Goal: Task Accomplishment & Management: Manage account settings

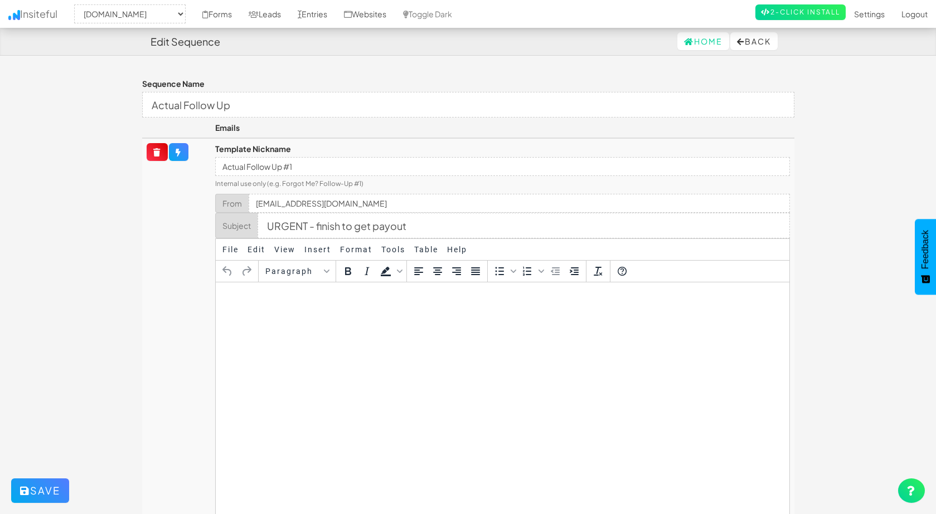
select select "2411"
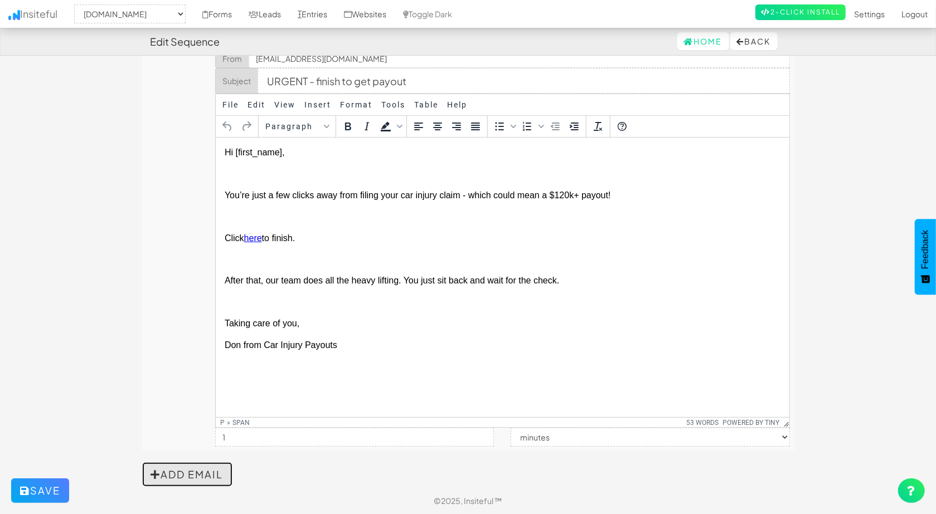
click at [197, 465] on button "Add Email" at bounding box center [187, 474] width 90 height 25
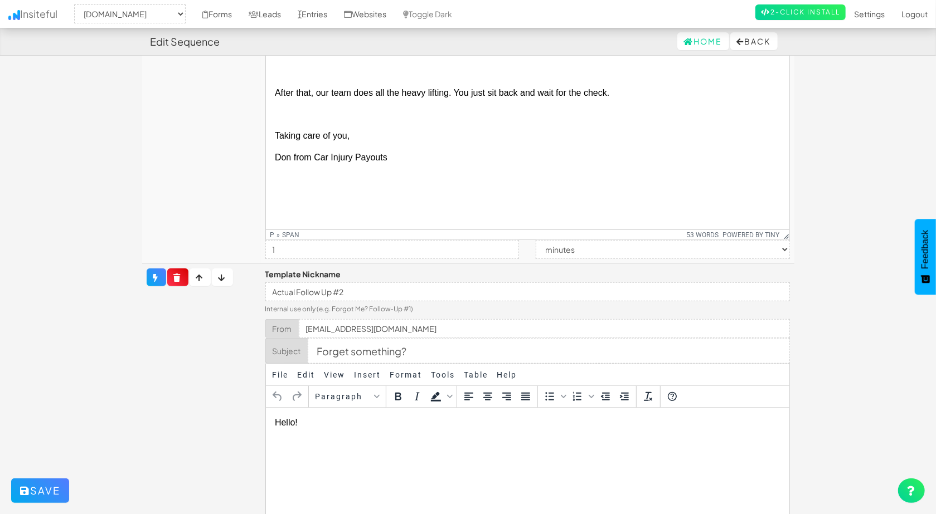
scroll to position [368, 0]
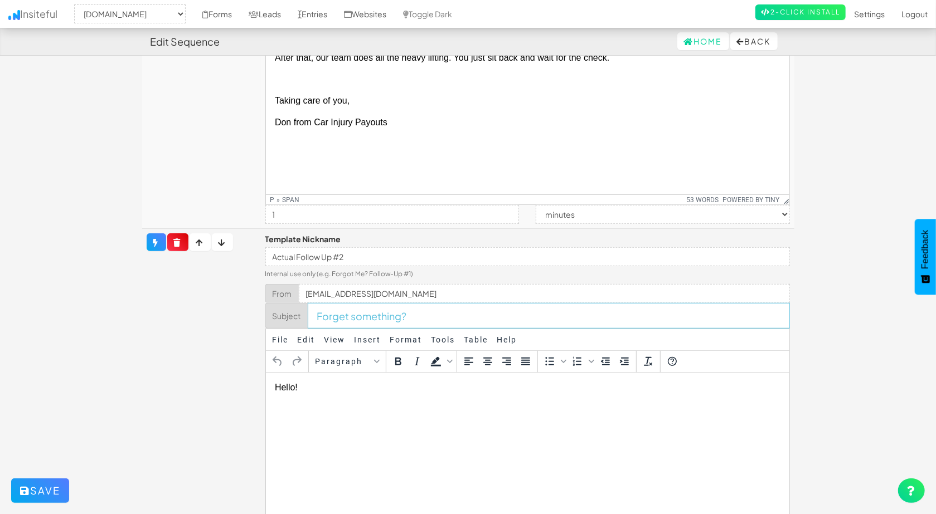
drag, startPoint x: 420, startPoint y: 316, endPoint x: 305, endPoint y: 316, distance: 114.2
click at [305, 316] on div "Subject Forget something?" at bounding box center [527, 316] width 524 height 26
paste input "LAST CHANCE - get your payout!"
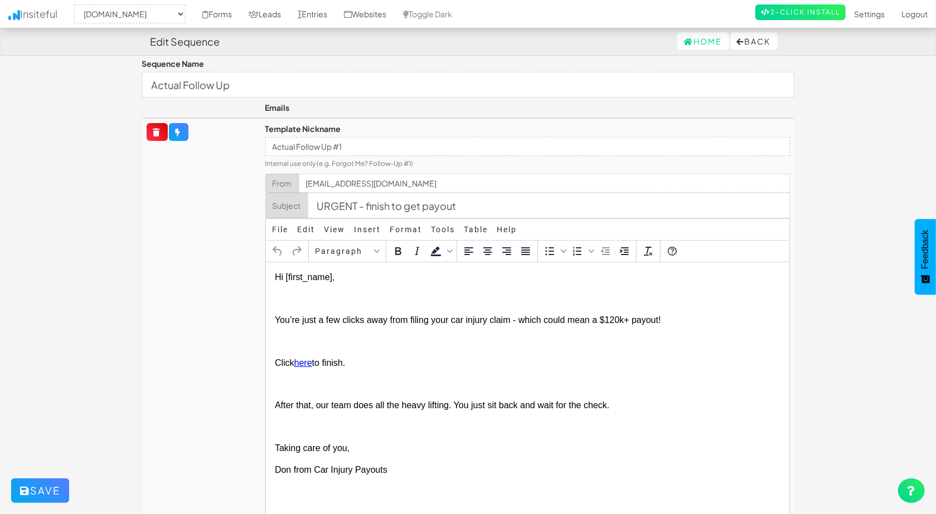
scroll to position [0, 0]
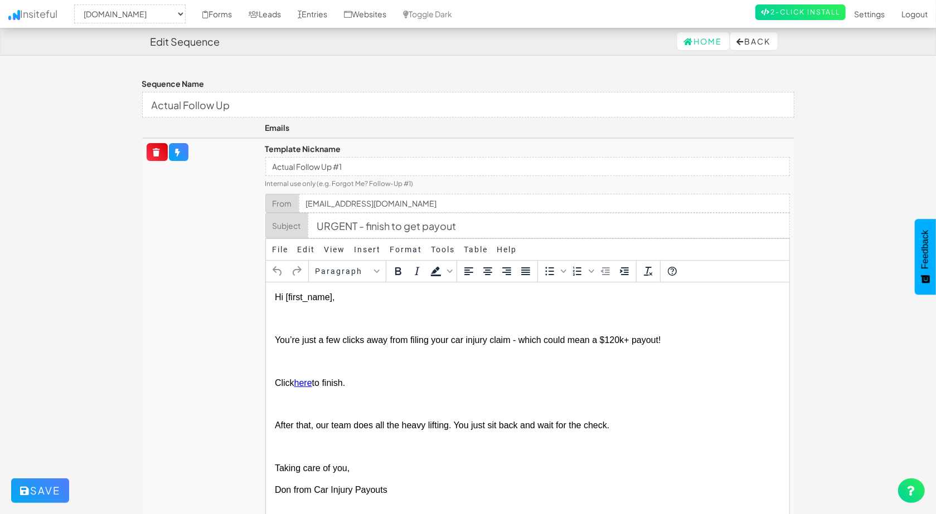
type input "LAST CHANCE - get your payout!"
drag, startPoint x: 436, startPoint y: 208, endPoint x: 252, endPoint y: 204, distance: 183.4
click at [253, 203] on tr "Template Nickname Actual Follow Up #1 Internal use only (e.g. Forgot Me? Follow…" at bounding box center [468, 367] width 652 height 459
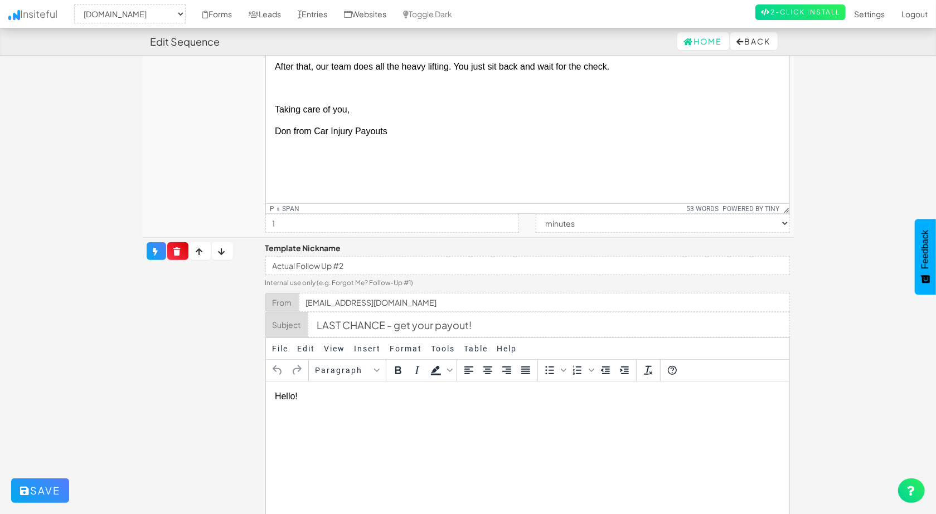
scroll to position [390, 0]
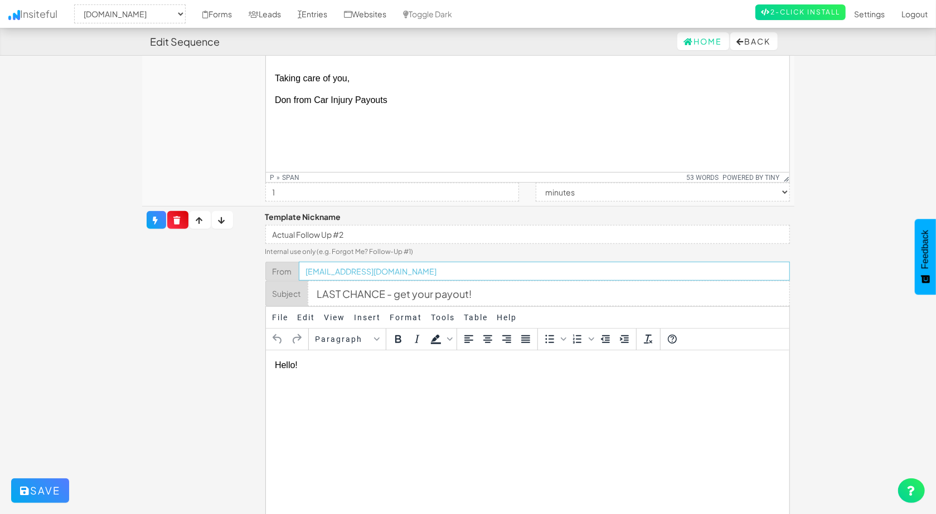
drag, startPoint x: 461, startPoint y: 272, endPoint x: 265, endPoint y: 264, distance: 195.8
click at [265, 264] on td "Template Nickname Actual Follow Up #2 Internal use only (e.g. Forgot Me? Follow…" at bounding box center [527, 436] width 533 height 458
paste input "info@"
type input "info@carinjurypayouts.com"
click at [204, 302] on td at bounding box center [201, 436] width 119 height 458
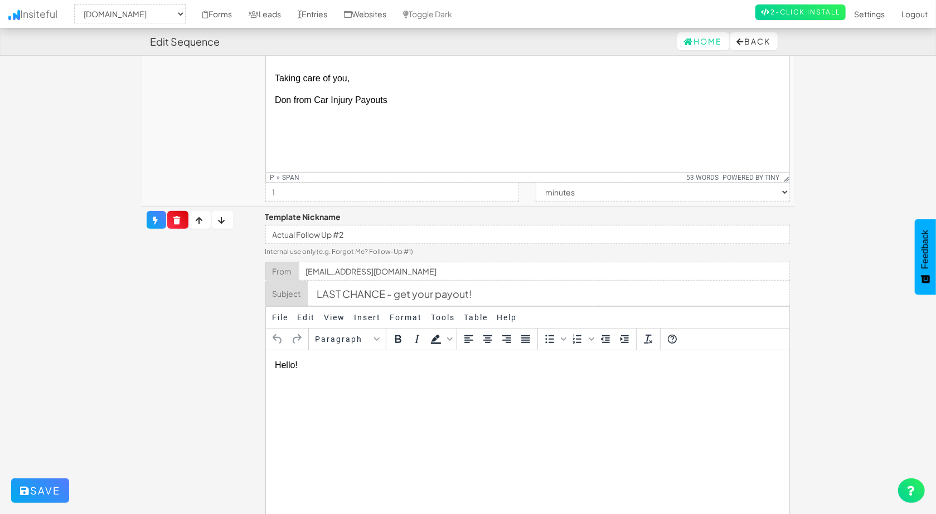
click at [92, 259] on body "Edit Sequence Home Back Toggle navigation Insiteful -- None -- www.carinjurypay…" at bounding box center [468, 169] width 936 height 1118
drag, startPoint x: 333, startPoint y: 359, endPoint x: 212, endPoint y: 348, distance: 121.5
click at [265, 350] on html "Hello!" at bounding box center [526, 365] width 523 height 30
paste body
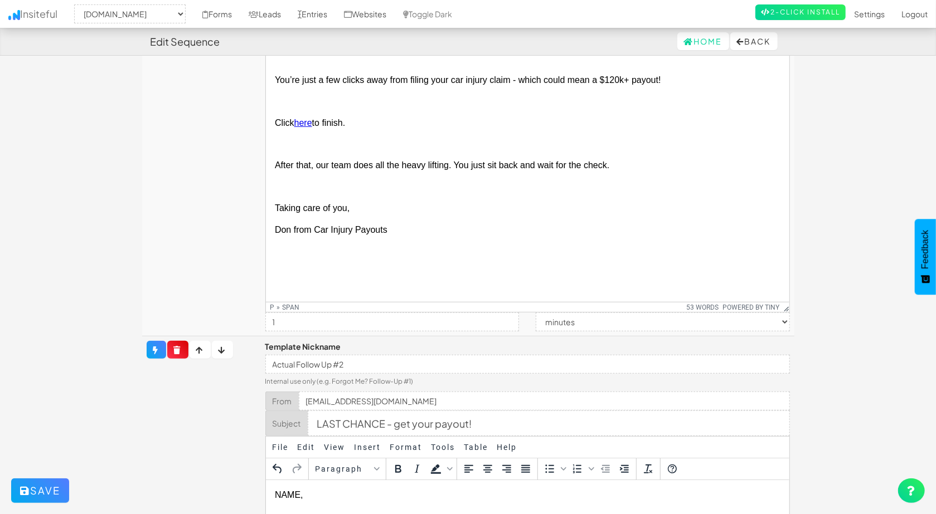
scroll to position [204, 0]
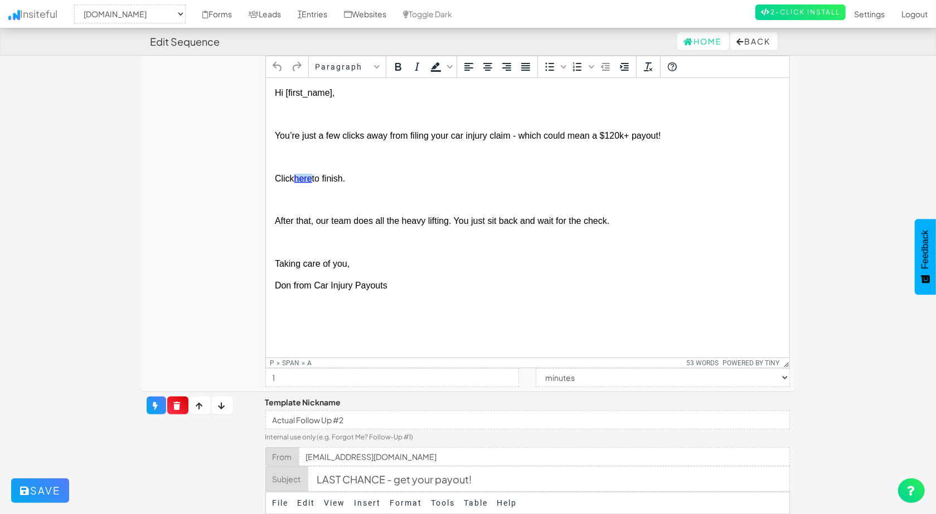
click at [300, 182] on link "here" at bounding box center [303, 177] width 18 height 9
click at [256, 184] on td at bounding box center [201, 163] width 119 height 459
drag, startPoint x: 324, startPoint y: 178, endPoint x: 275, endPoint y: 179, distance: 49.0
click at [275, 179] on span "Click here to finish." at bounding box center [309, 177] width 70 height 9
copy span "Click here to"
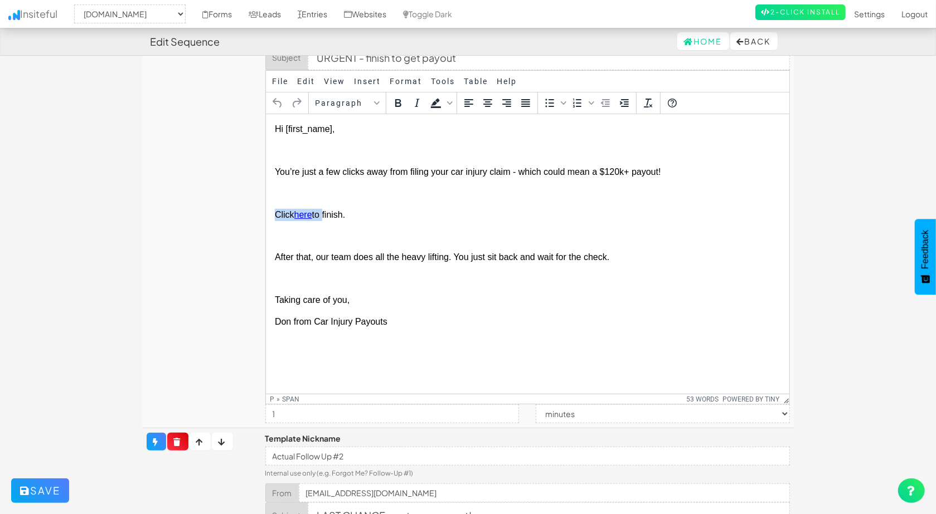
scroll to position [149, 0]
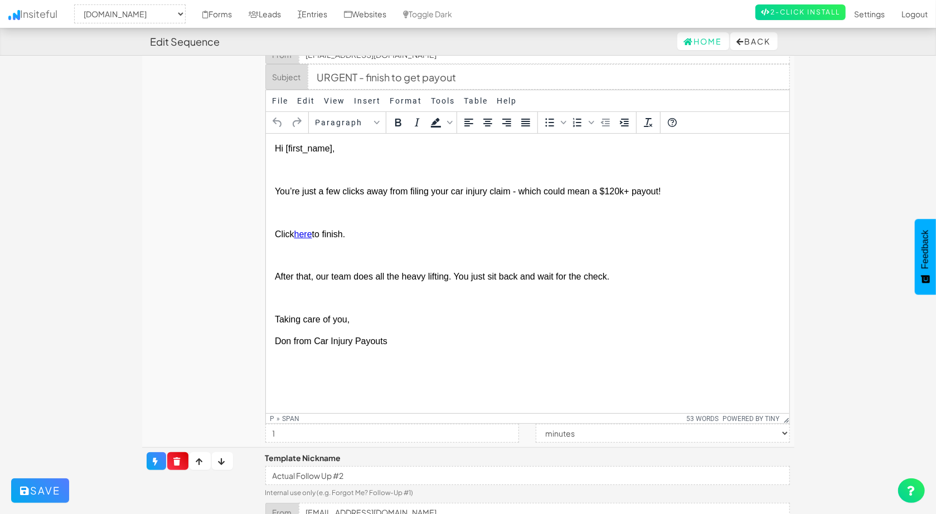
click at [339, 227] on body "Hi [first_name], You’re just a few clicks away from filing your car injury clai…" at bounding box center [526, 244] width 505 height 205
drag, startPoint x: 313, startPoint y: 234, endPoint x: 299, endPoint y: 233, distance: 13.4
click at [299, 233] on span "Click here﻿ to finish." at bounding box center [309, 233] width 70 height 9
click at [363, 242] on body "Hi [first_name], You’re just a few clicks away from filing your car injury clai…" at bounding box center [526, 244] width 505 height 205
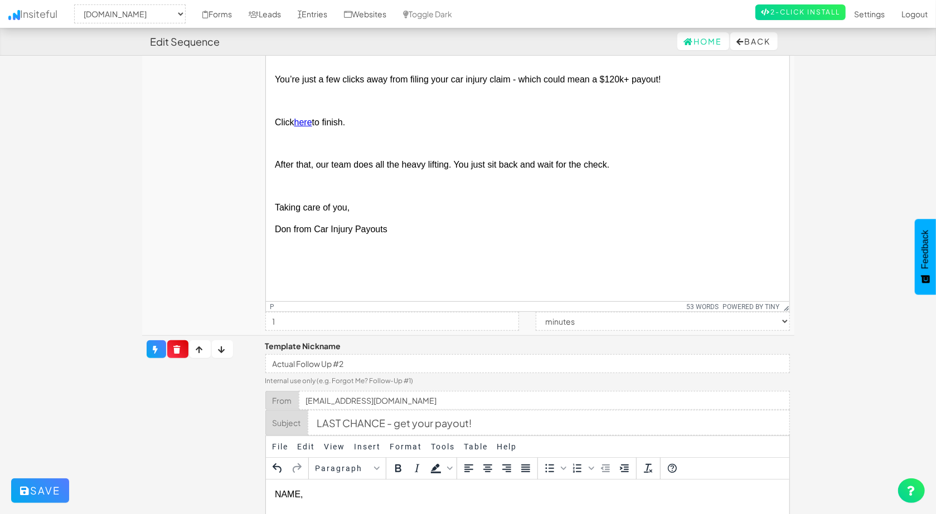
scroll to position [260, 0]
click at [306, 125] on link "here﻿" at bounding box center [303, 122] width 18 height 9
click at [330, 132] on div "Link..." at bounding box center [340, 136] width 21 height 13
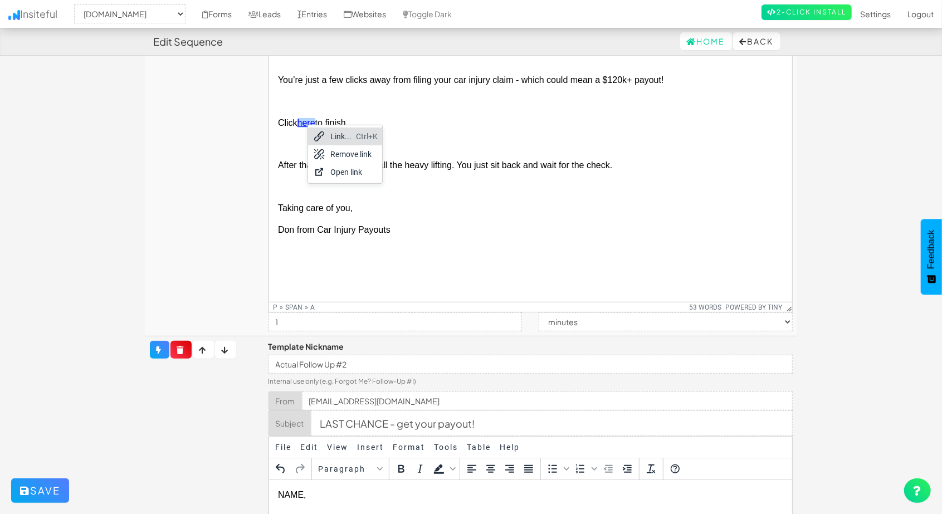
select select "_blank"
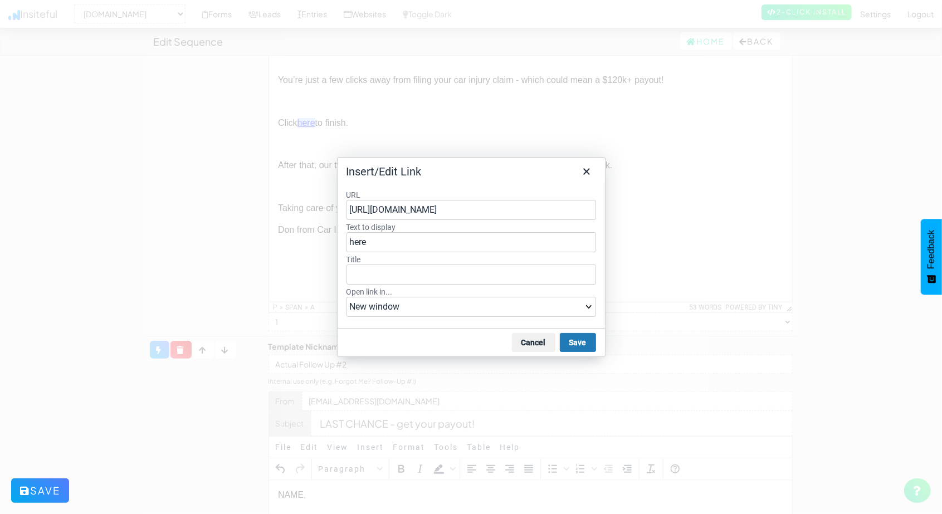
drag, startPoint x: 491, startPoint y: 210, endPoint x: 336, endPoint y: 215, distance: 155.0
click at [336, 215] on div "Insert/Edit Link URL https://www.carinjurypayouts.com/ Text to display here Tit…" at bounding box center [471, 257] width 942 height 514
click at [584, 178] on icon "Close" at bounding box center [586, 171] width 13 height 13
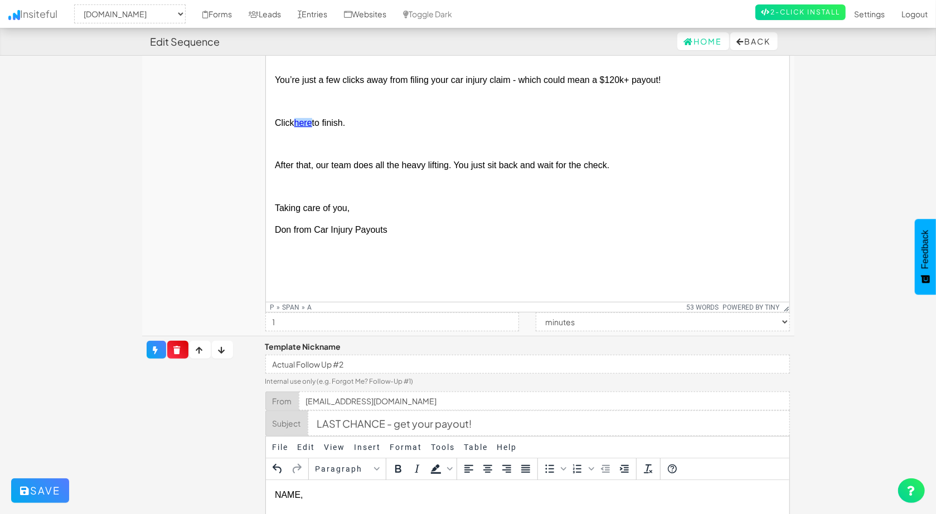
scroll to position [595, 0]
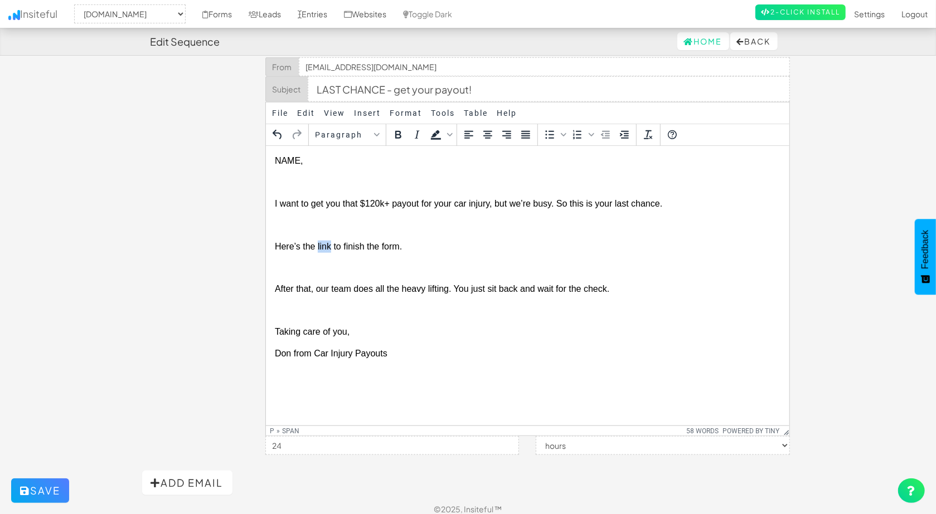
drag, startPoint x: 329, startPoint y: 246, endPoint x: 316, endPoint y: 243, distance: 13.7
click at [316, 243] on span "Here’s the link to finish the form." at bounding box center [337, 245] width 127 height 9
click at [360, 258] on div "Link..." at bounding box center [358, 256] width 21 height 13
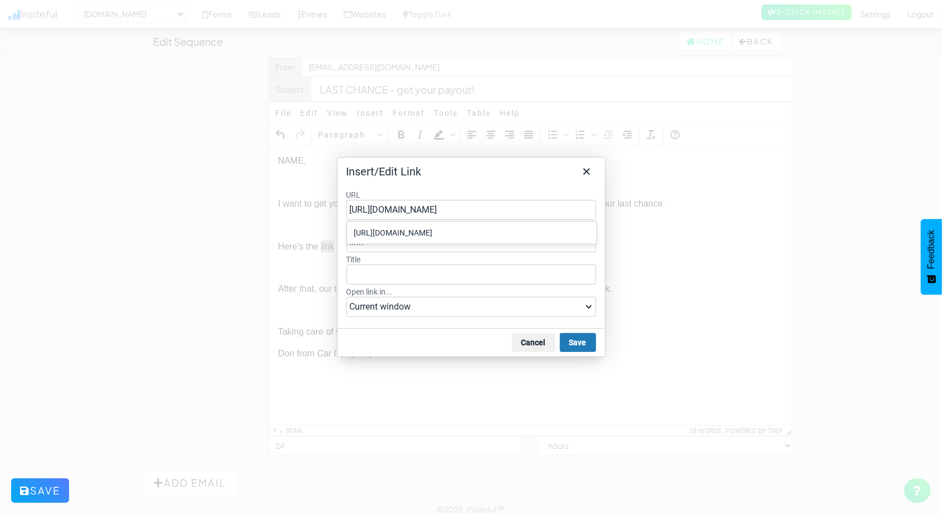
type input "https://www.carinjurypayouts.com/"
click at [448, 186] on div "URL https://www.carinjurypayouts.com/ Text to display link Title Open link in..…" at bounding box center [471, 255] width 267 height 148
click at [425, 304] on select "Current window New window" at bounding box center [472, 307] width 250 height 20
select select "_blank"
click at [347, 297] on select "Current window New window" at bounding box center [472, 307] width 250 height 20
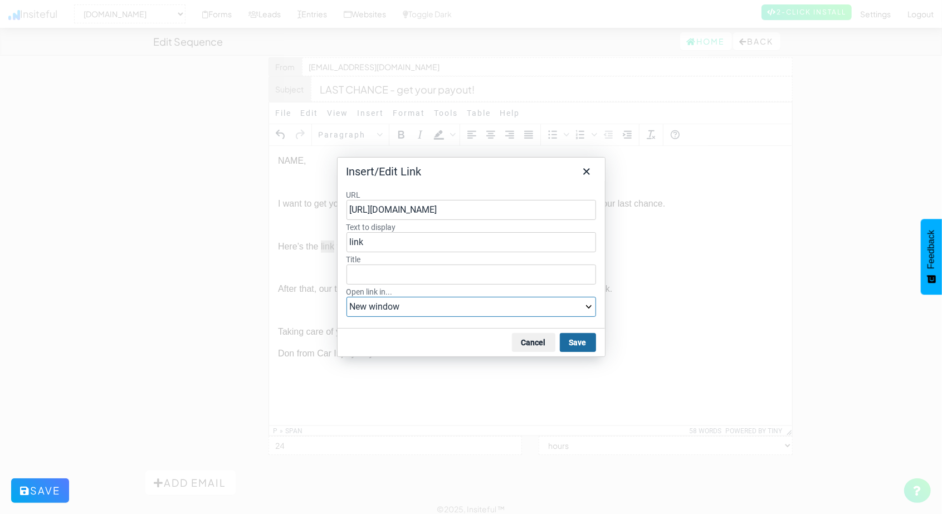
click at [572, 344] on button "Save" at bounding box center [578, 342] width 36 height 19
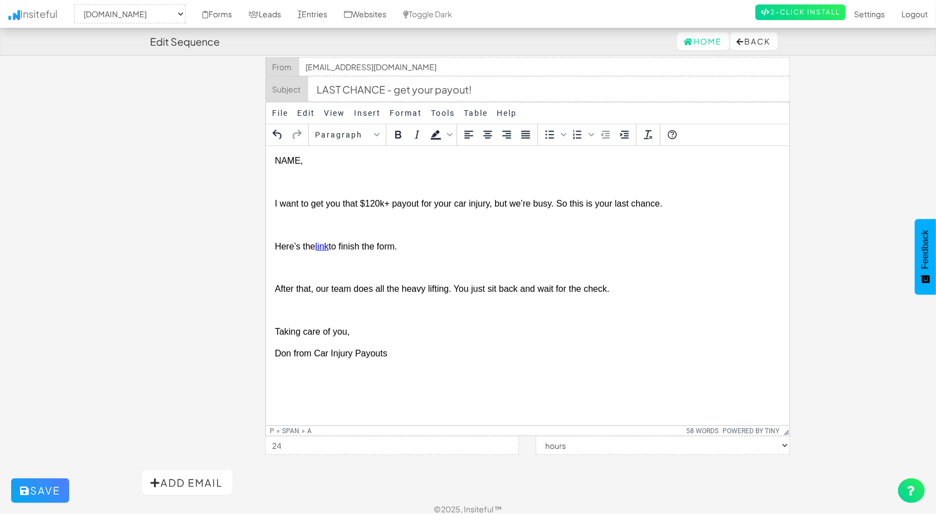
click at [578, 251] on p "Here’s the link to finish the form." at bounding box center [526, 246] width 505 height 12
click at [415, 354] on p "Don from Car Injury Payouts" at bounding box center [526, 353] width 505 height 12
click at [355, 441] on input "24" at bounding box center [392, 445] width 254 height 19
click at [592, 450] on select "minutes hours days weeks months" at bounding box center [662, 445] width 254 height 19
select select "minutes"
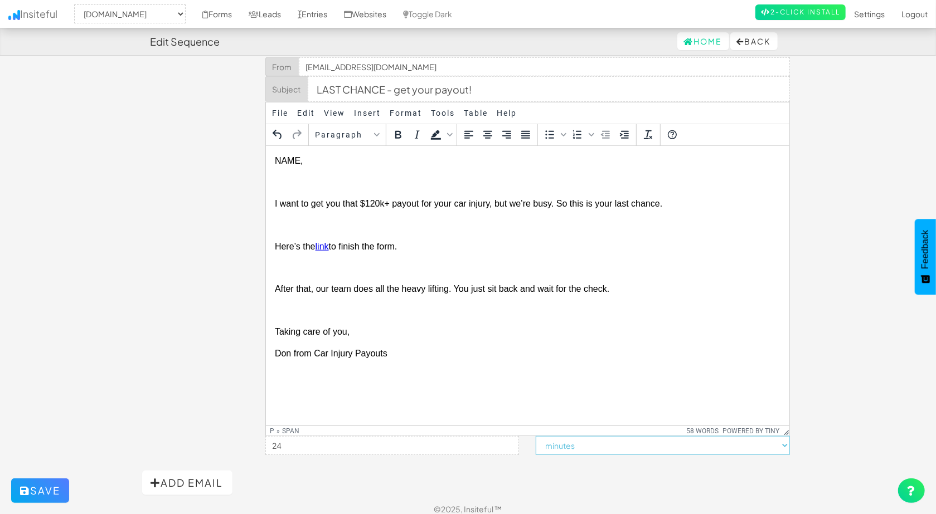
click at [536, 436] on select "minutes hours days weeks months" at bounding box center [662, 445] width 254 height 19
click at [489, 439] on input "24" at bounding box center [392, 445] width 254 height 19
click at [509, 443] on input "25" at bounding box center [392, 445] width 254 height 19
click at [509, 449] on input "21" at bounding box center [392, 445] width 254 height 19
click at [509, 449] on input "20" at bounding box center [392, 445] width 254 height 19
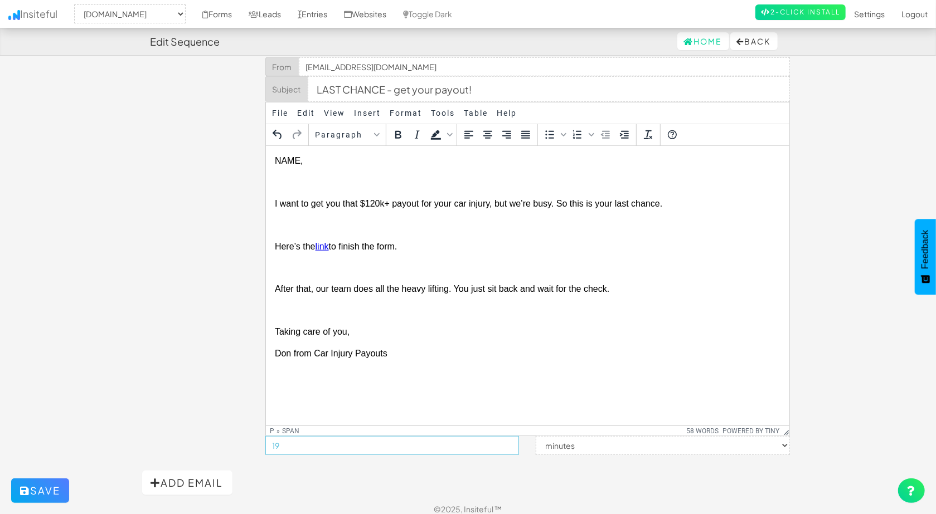
click at [509, 449] on input "19" at bounding box center [392, 445] width 254 height 19
click at [509, 449] on input "18" at bounding box center [392, 445] width 254 height 19
click at [509, 449] on input "17" at bounding box center [392, 445] width 254 height 19
click at [509, 449] on input "16" at bounding box center [392, 445] width 254 height 19
click at [509, 449] on input "15" at bounding box center [392, 445] width 254 height 19
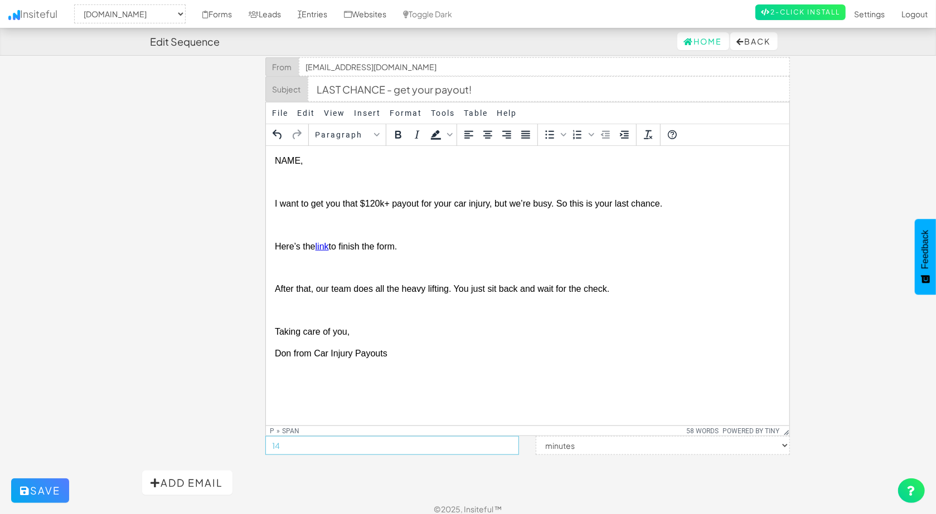
click at [509, 449] on input "14" at bounding box center [392, 445] width 254 height 19
click at [509, 449] on input "13" at bounding box center [392, 445] width 254 height 19
click at [509, 449] on input "12" at bounding box center [392, 445] width 254 height 19
click at [509, 449] on input "11" at bounding box center [392, 445] width 254 height 19
click at [509, 449] on input "10" at bounding box center [392, 445] width 254 height 19
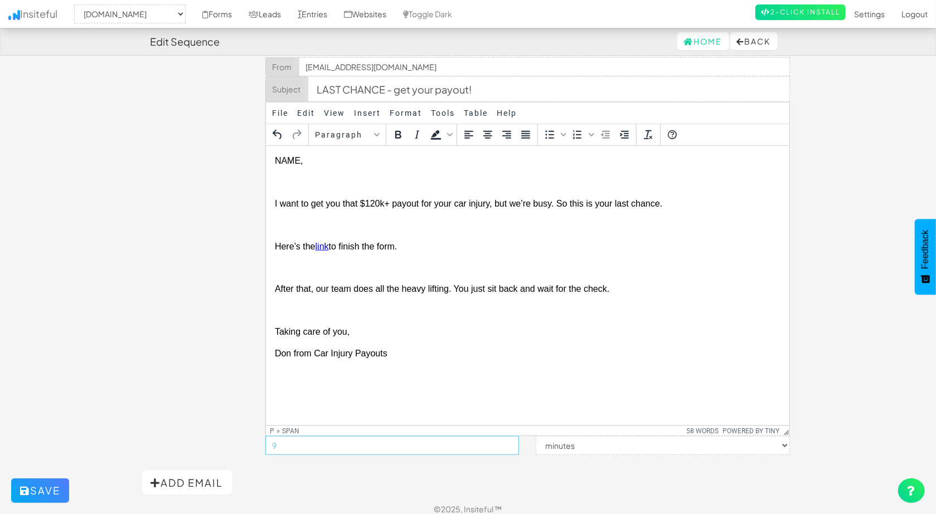
click at [509, 449] on input "9" at bounding box center [392, 445] width 254 height 19
click at [509, 449] on input "8" at bounding box center [392, 445] width 254 height 19
click at [509, 449] on input "7" at bounding box center [392, 445] width 254 height 19
click at [509, 449] on input "6" at bounding box center [392, 445] width 254 height 19
type input "5"
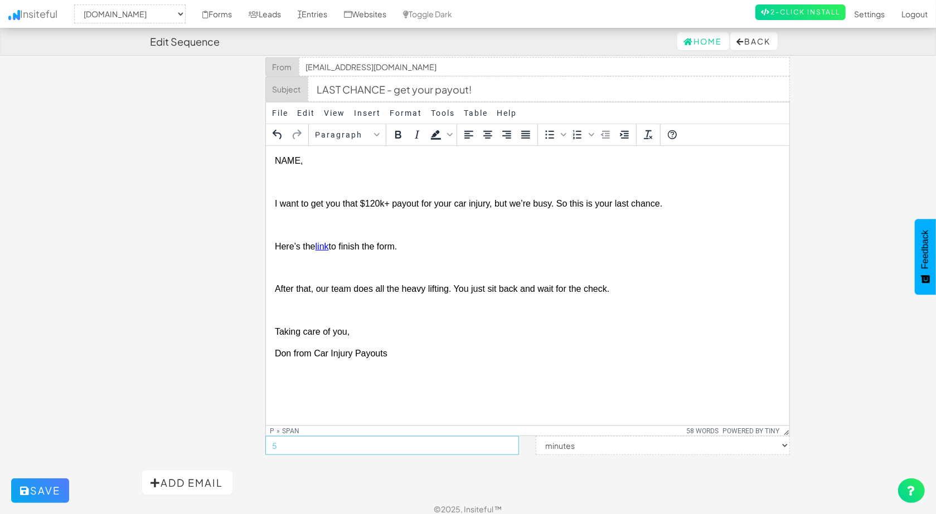
click at [509, 449] on input "5" at bounding box center [392, 445] width 254 height 19
click at [236, 293] on td at bounding box center [201, 231] width 119 height 458
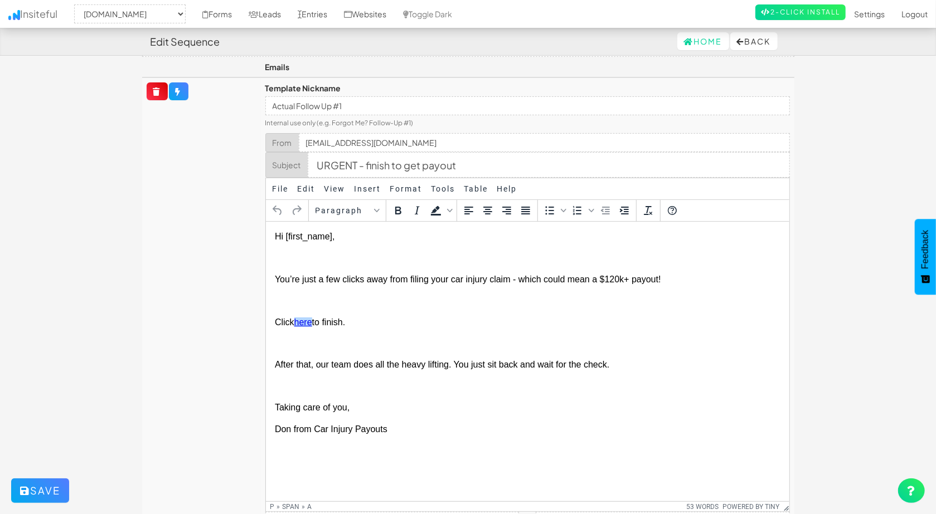
scroll to position [46, 0]
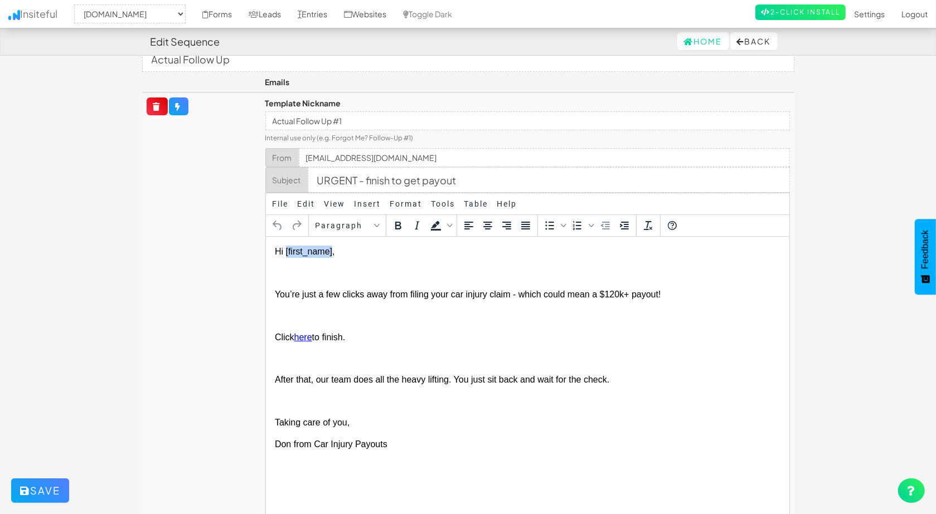
drag, startPoint x: 330, startPoint y: 250, endPoint x: 286, endPoint y: 247, distance: 44.7
click at [286, 247] on span "Hi [first_name]," at bounding box center [304, 250] width 60 height 9
copy span "[first_name]"
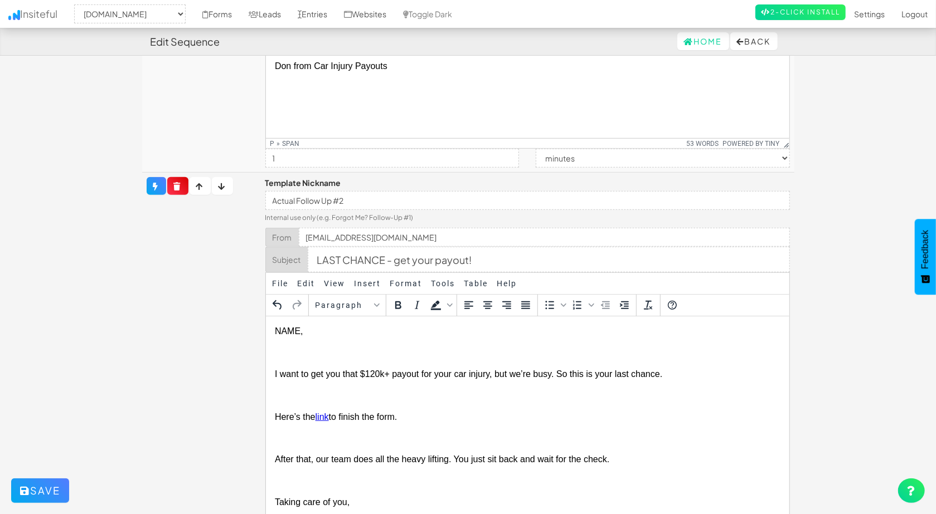
scroll to position [436, 0]
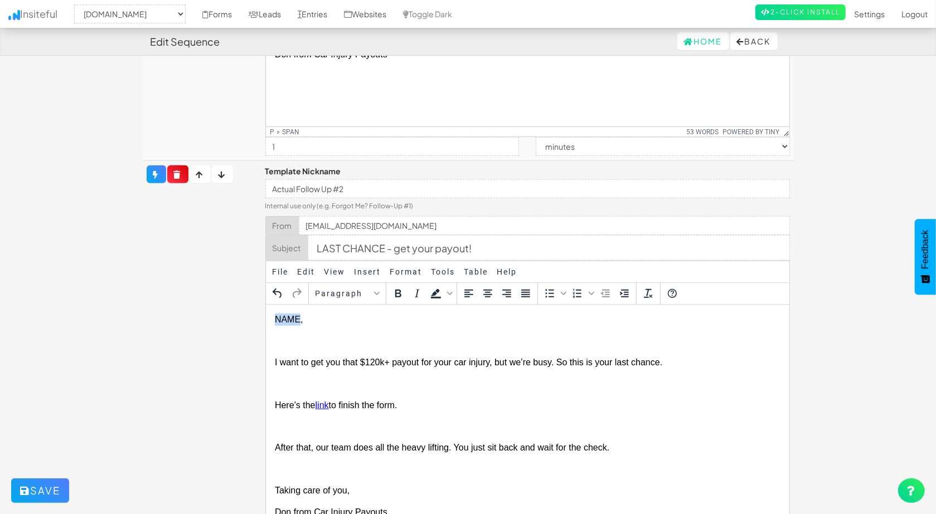
drag, startPoint x: 298, startPoint y: 318, endPoint x: 266, endPoint y: 316, distance: 31.8
click at [266, 316] on html "NAME, I want to get you that $120k+ payout for your car injury, but we’re busy.…" at bounding box center [526, 415] width 523 height 223
click at [206, 292] on td at bounding box center [201, 390] width 119 height 458
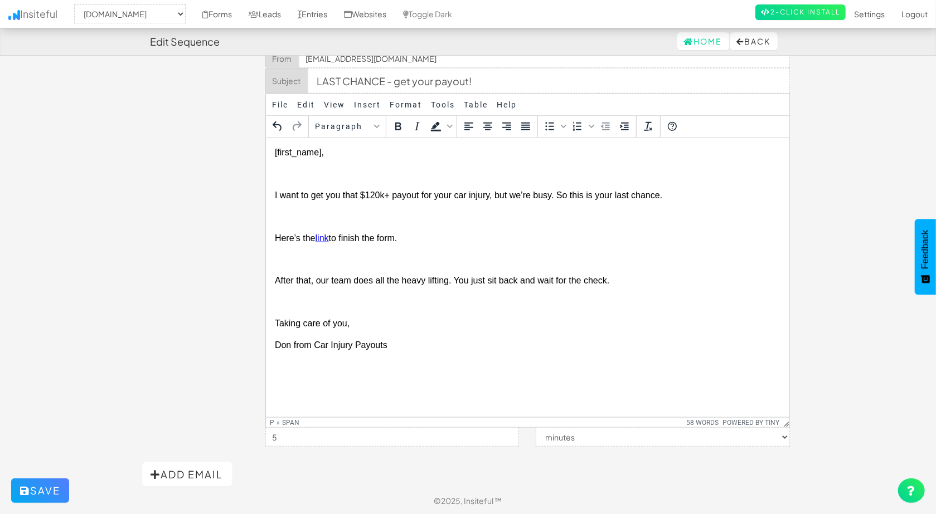
click at [146, 270] on td at bounding box center [201, 223] width 119 height 458
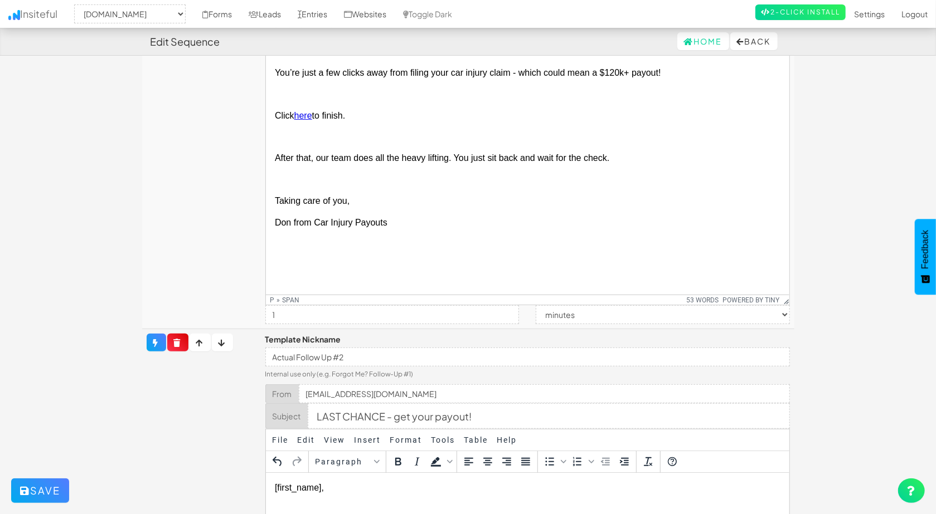
scroll to position [269, 0]
click at [56, 487] on button "Save" at bounding box center [40, 491] width 58 height 25
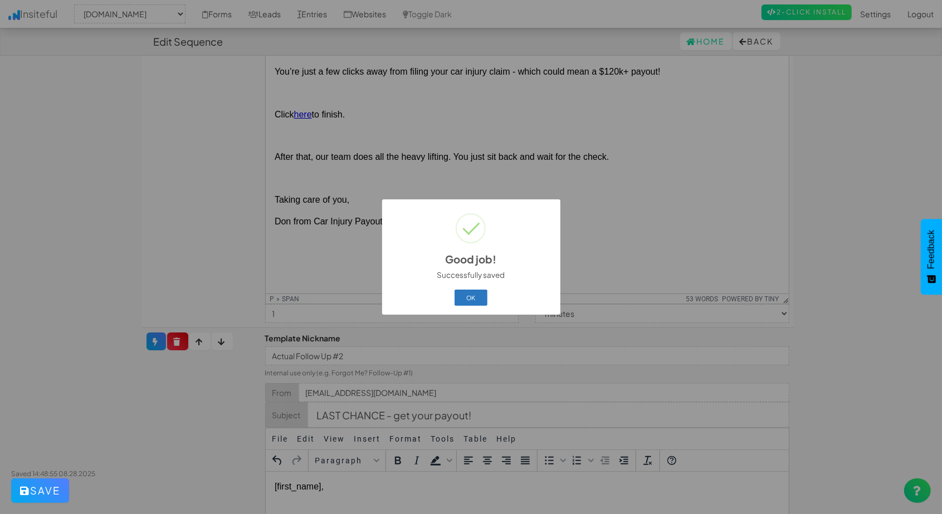
click at [460, 295] on button "OK" at bounding box center [471, 298] width 33 height 16
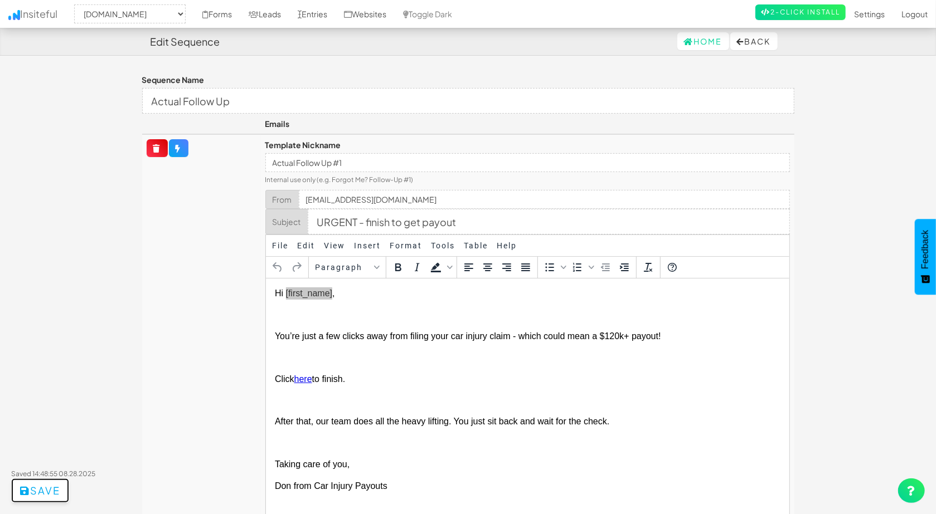
scroll to position [0, 0]
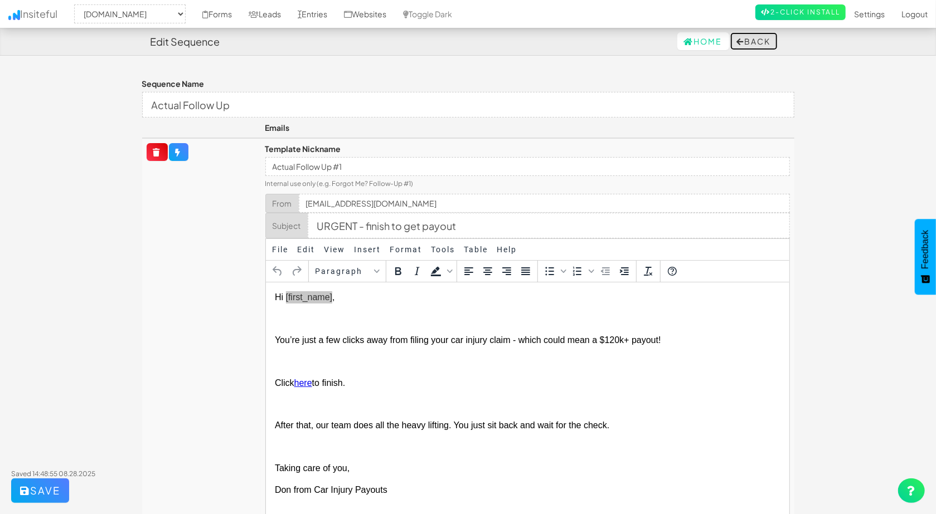
click at [770, 46] on button "Back" at bounding box center [753, 41] width 47 height 18
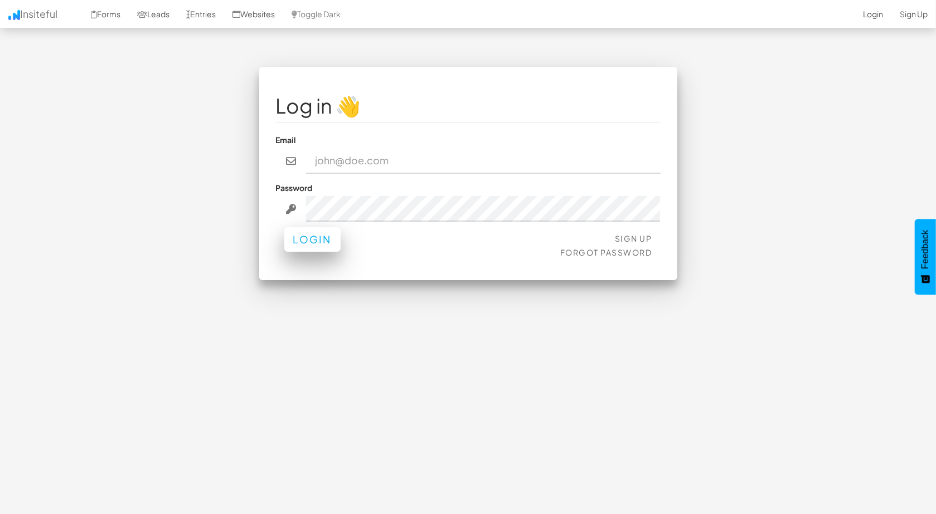
type input "privacy@carinjurypayouts.com"
click at [330, 236] on button "Login" at bounding box center [312, 239] width 56 height 25
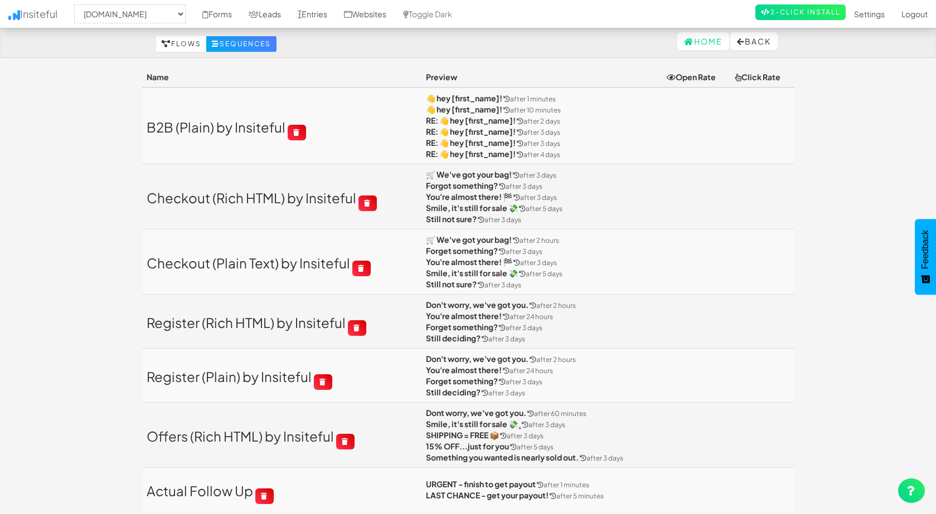
select select "2412"
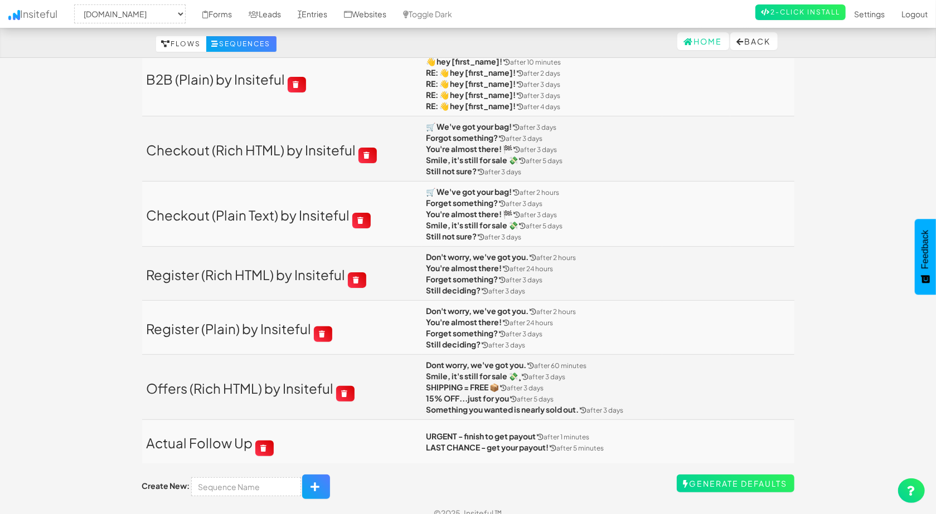
scroll to position [59, 0]
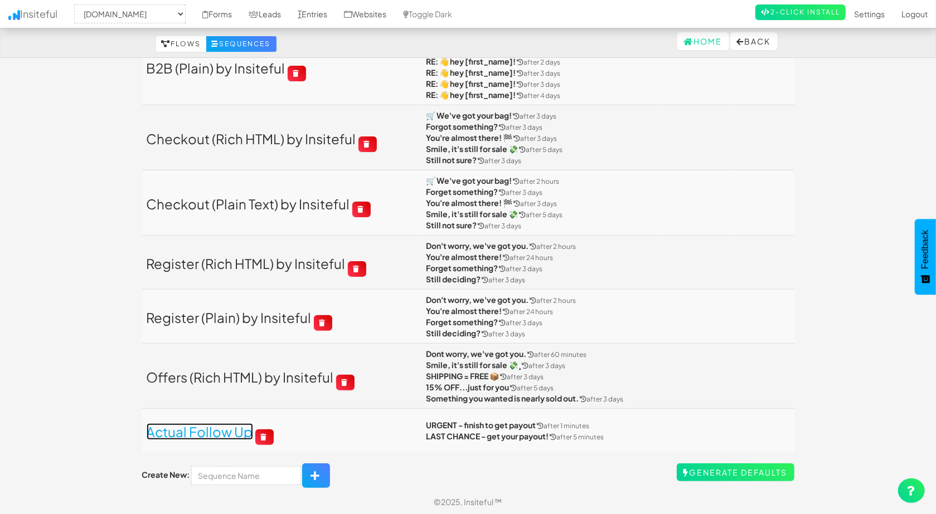
click at [240, 431] on link "Actual Follow Up" at bounding box center [200, 431] width 106 height 17
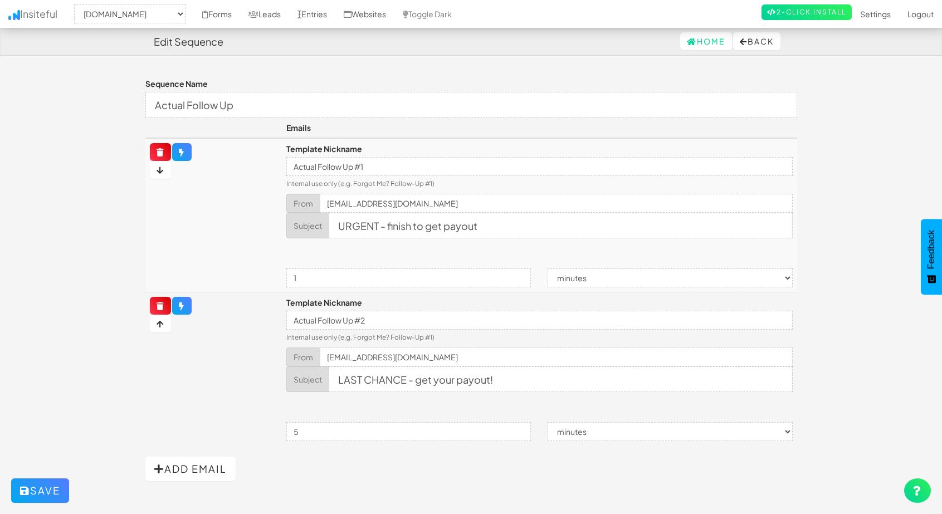
select select "2412"
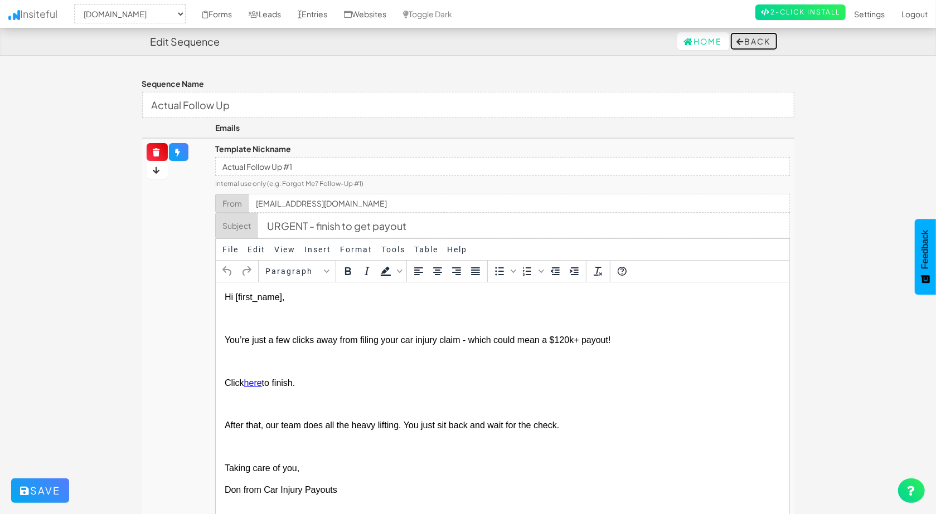
click at [756, 47] on button "Back" at bounding box center [753, 41] width 47 height 18
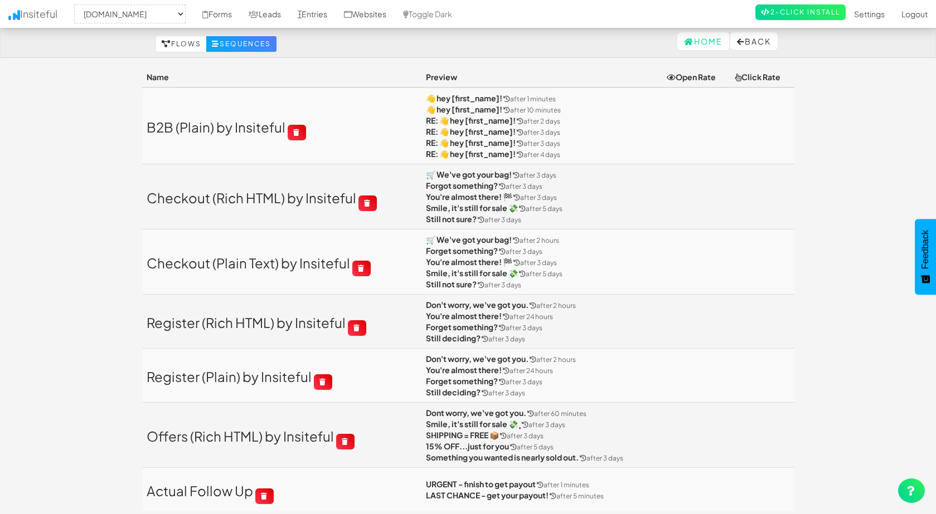
select select "2412"
click at [175, 38] on link "Flows" at bounding box center [181, 44] width 51 height 16
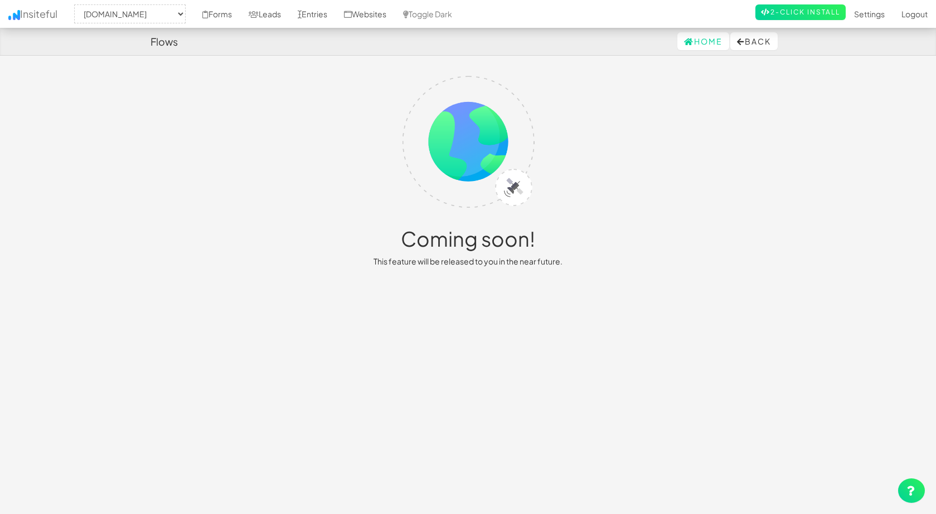
select select "2412"
click at [767, 42] on button "Back" at bounding box center [753, 41] width 47 height 18
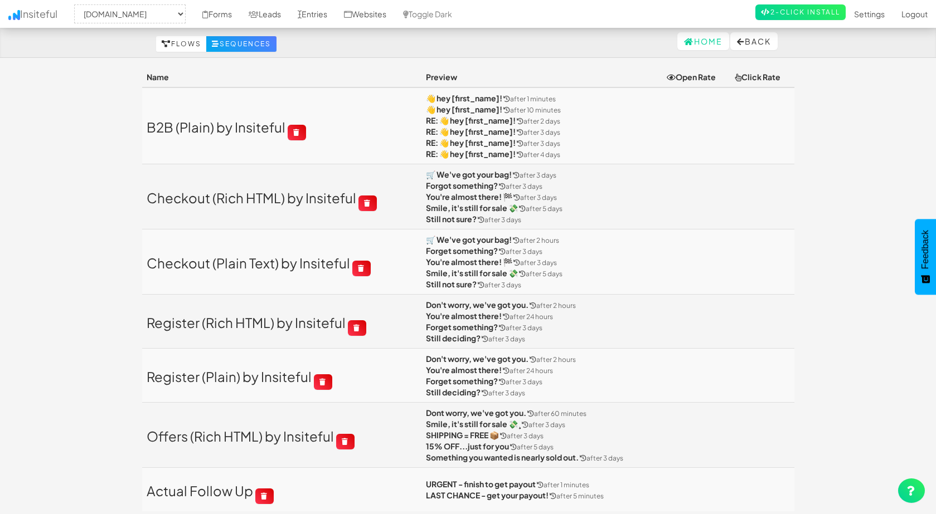
select select "2412"
click at [314, 15] on link "Entries" at bounding box center [312, 14] width 46 height 28
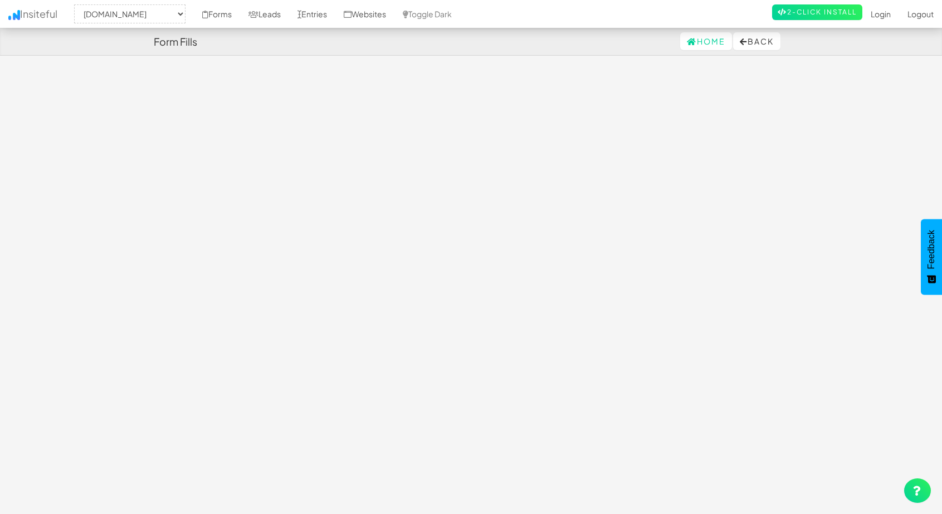
select select "2412"
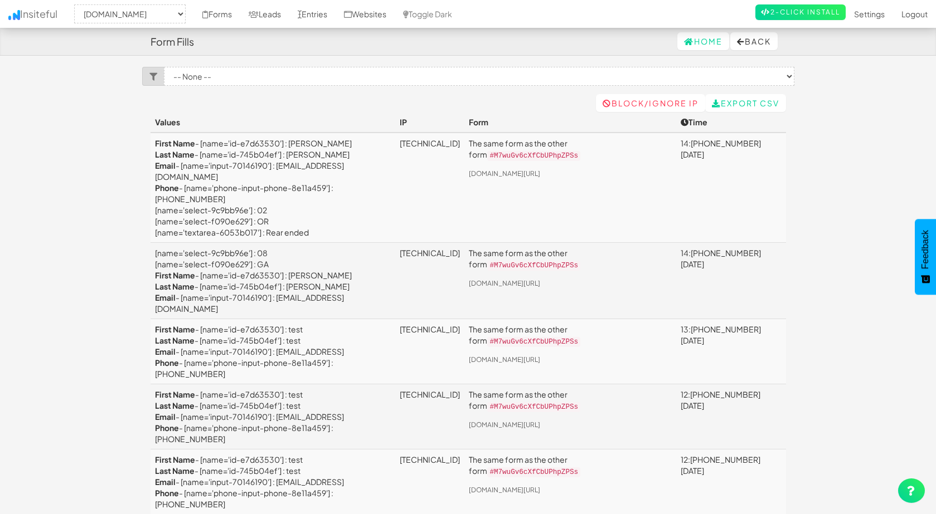
select select "2411"
click at [213, 81] on select "-- None -- The same form as the other form ([DOMAIN_NAME][URL])" at bounding box center [479, 76] width 630 height 19
click at [126, 128] on body "Form Fills Home Back Toggle navigation Insiteful -- None -- [DOMAIN_NAME] [DOMA…" at bounding box center [468, 295] width 936 height 590
click at [787, 75] on select "-- None -- The same form as the other form ([DOMAIN_NAME][URL])" at bounding box center [479, 76] width 630 height 19
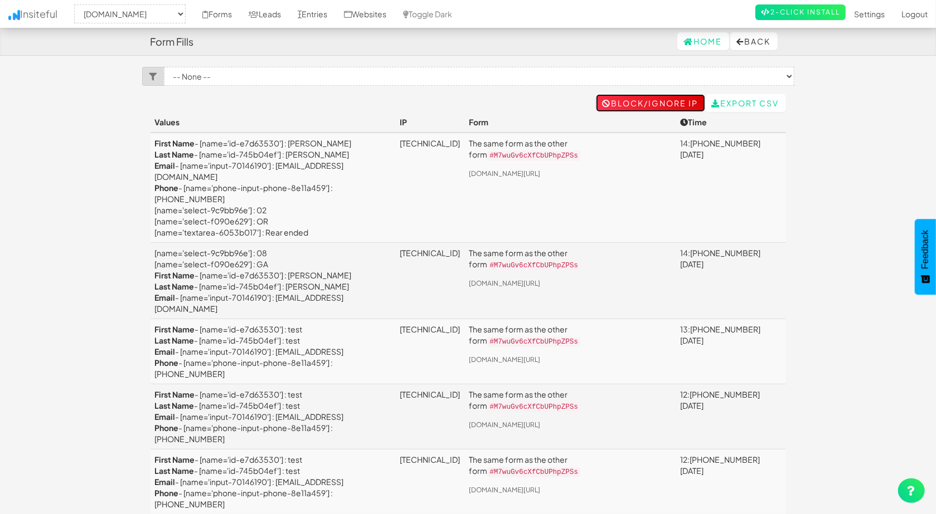
click at [658, 100] on link "Block/Ignore IP" at bounding box center [650, 103] width 109 height 18
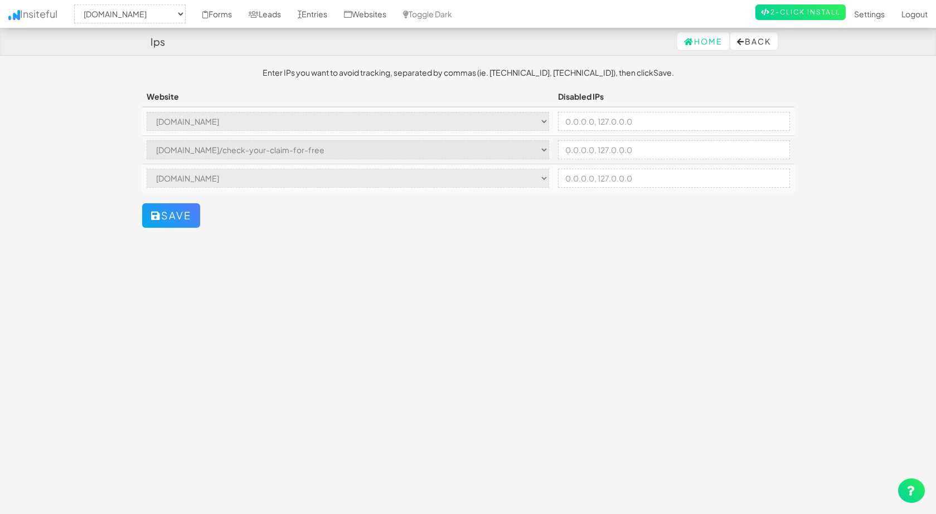
select select "2411"
select select "2412"
select select "2413"
select select "2411"
click at [748, 42] on button "Back" at bounding box center [753, 41] width 47 height 18
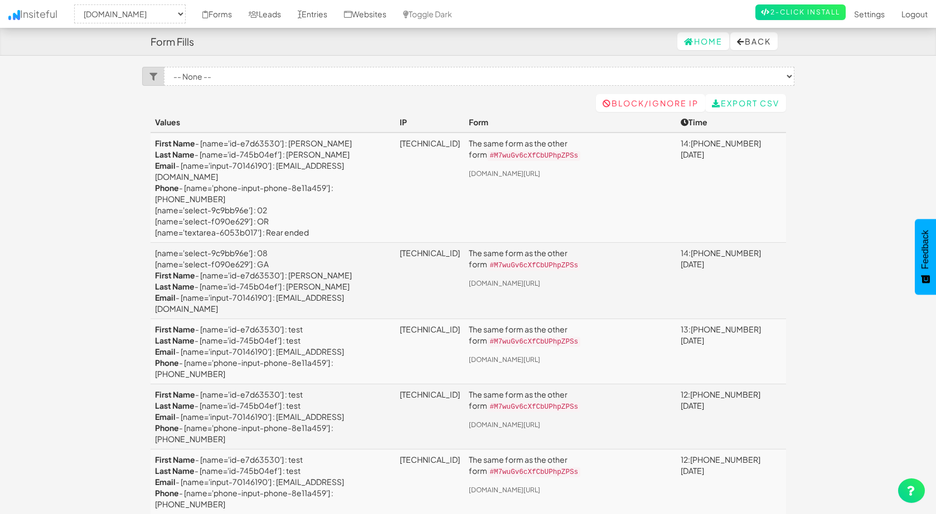
select select "2411"
click at [196, 85] on select "-- None -- The same form as the other form (www.carinjurypayouts.com/#M7wuGv6cX…" at bounding box center [479, 76] width 630 height 19
click at [197, 78] on select "-- None -- The same form as the other form (www.carinjurypayouts.com/#M7wuGv6cX…" at bounding box center [479, 76] width 630 height 19
click at [9, 382] on body "Form Fills Home Back Toggle navigation Insiteful -- None -- www.carinjurypayout…" at bounding box center [468, 295] width 936 height 590
click at [275, 12] on link "Leads" at bounding box center [264, 14] width 49 height 28
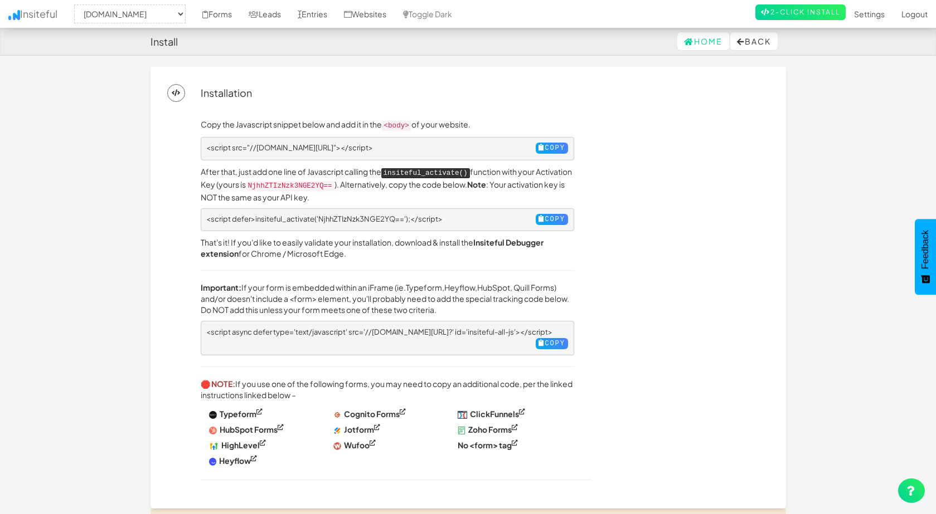
select select "2412"
click at [324, 14] on link "Entries" at bounding box center [312, 14] width 46 height 28
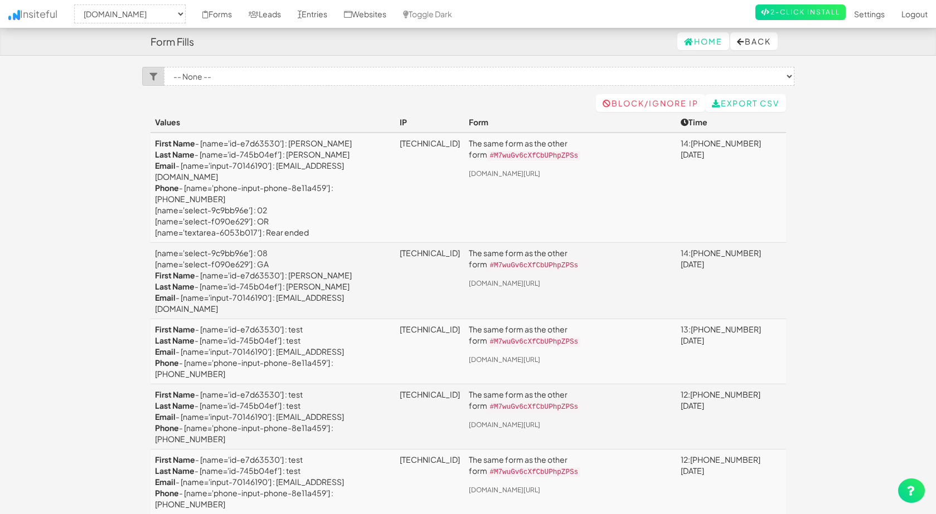
select select "2411"
click at [231, 79] on select "-- None -- The same form as the other form (www.carinjurypayouts.com/#M7wuGv6cX…" at bounding box center [479, 76] width 630 height 19
click at [117, 107] on body "Form Fills Home Back Toggle navigation Insiteful -- None -- www.carinjurypayout…" at bounding box center [468, 295] width 936 height 590
click at [244, 70] on select "-- None -- The same form as the other form (www.carinjurypayouts.com/#M7wuGv6cX…" at bounding box center [479, 76] width 630 height 19
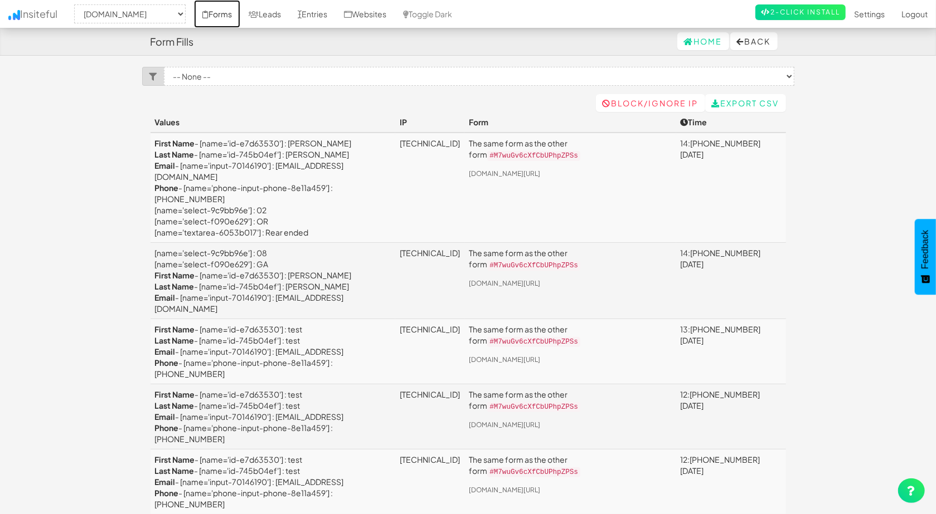
click at [238, 18] on link "Forms" at bounding box center [217, 14] width 46 height 28
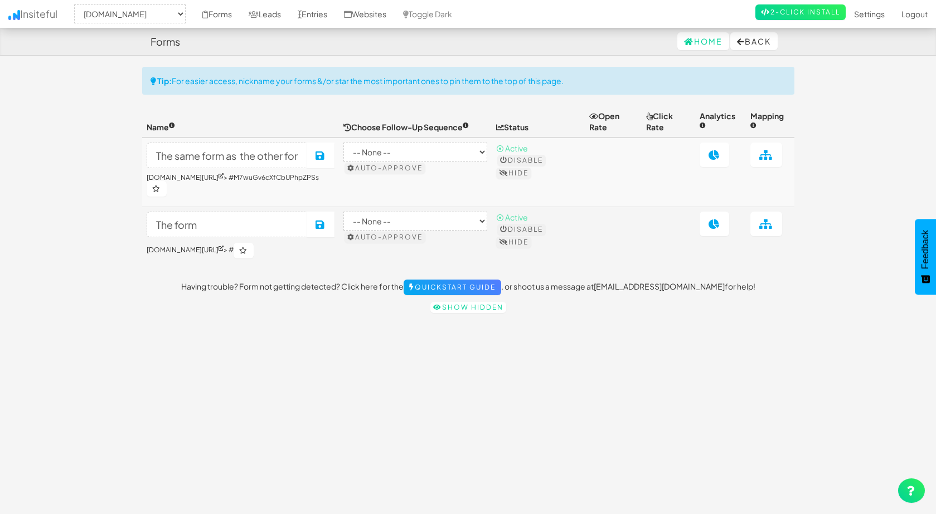
select select "2411"
click at [765, 163] on link at bounding box center [766, 155] width 32 height 25
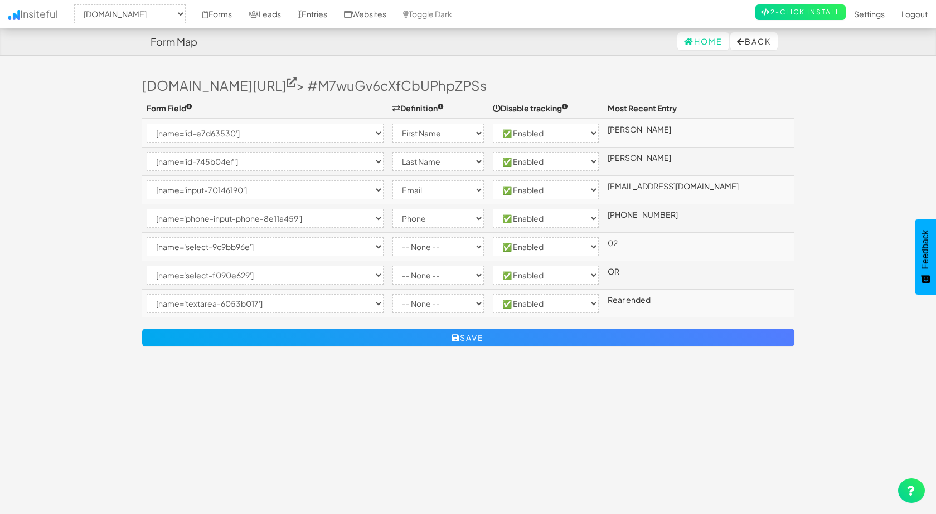
select select "2411"
select select "[name='id-e7d63530']"
select select "first-name"
select select "enabled"
select select "[name='id-745b04ef']"
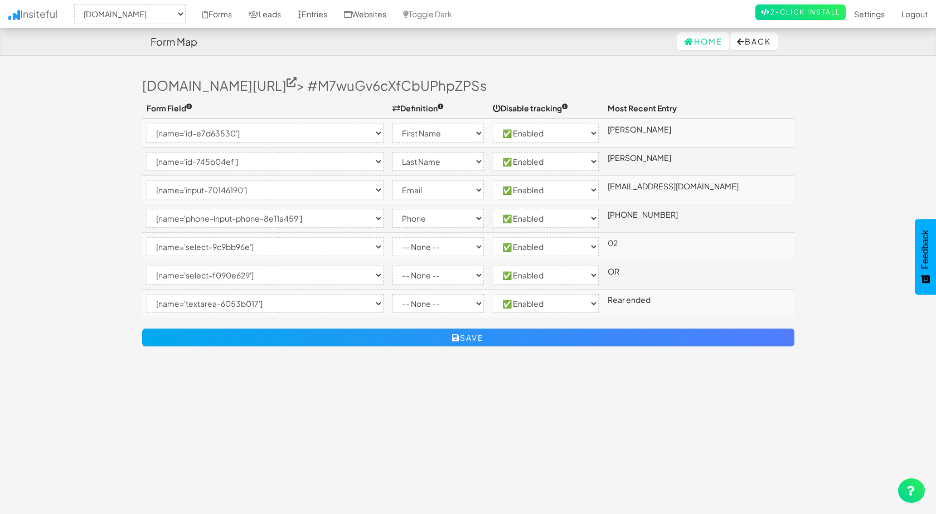
select select "last-name"
select select "enabled"
select select "[name='input-70146190']"
select select "email"
select select "enabled"
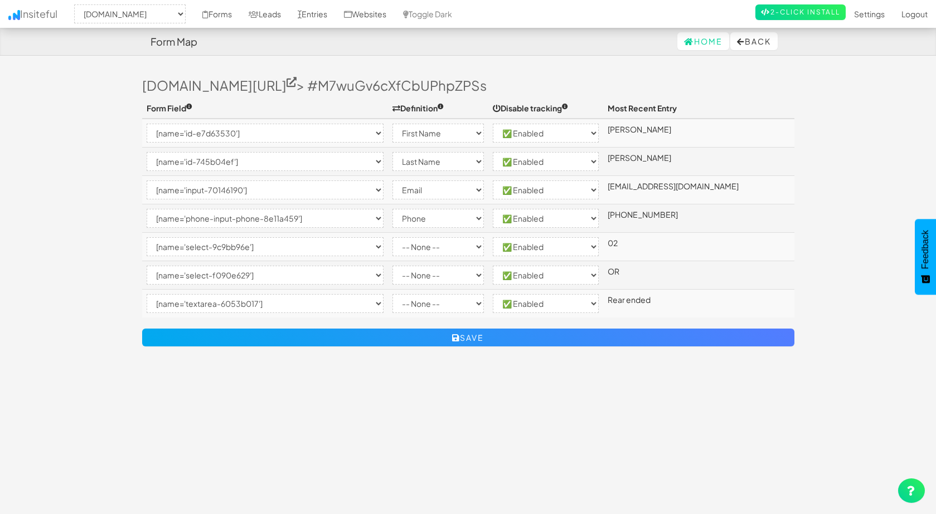
select select "[name='phone-input-phone-8e11a459']"
select select "phone"
select select "enabled"
select select "[name='select-9c9bb96e']"
select select "enabled"
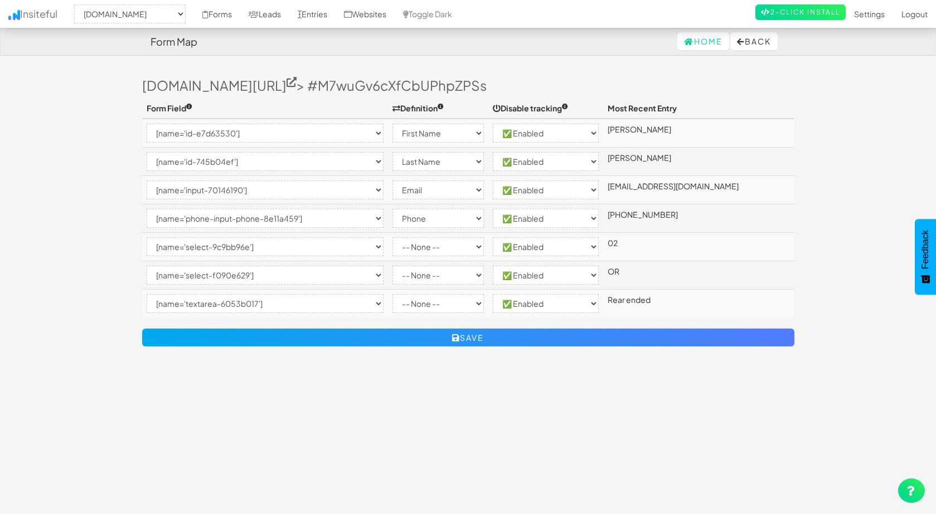
select select "[name='select-f090e629']"
select select "enabled"
select select "[name='textarea-6053b017']"
select select "enabled"
click at [436, 250] on select "-- None -- Email First Name Last Name Full Name Phone Company Custom... × Unset" at bounding box center [437, 246] width 91 height 19
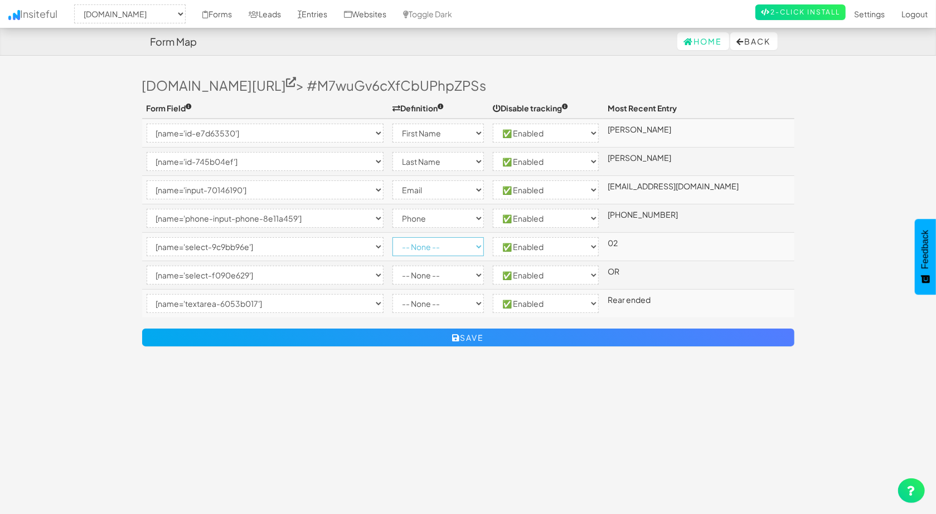
click at [436, 247] on select "-- None -- Email First Name Last Name Full Name Phone Company Custom... × Unset" at bounding box center [437, 246] width 91 height 19
click at [448, 276] on select "-- None -- Email First Name Last Name Full Name Phone Company Custom... × Unset" at bounding box center [437, 275] width 91 height 19
select select "custom"
click at [392, 266] on select "-- None -- Email First Name Last Name Full Name Phone Company Custom... × Unset" at bounding box center [437, 275] width 91 height 19
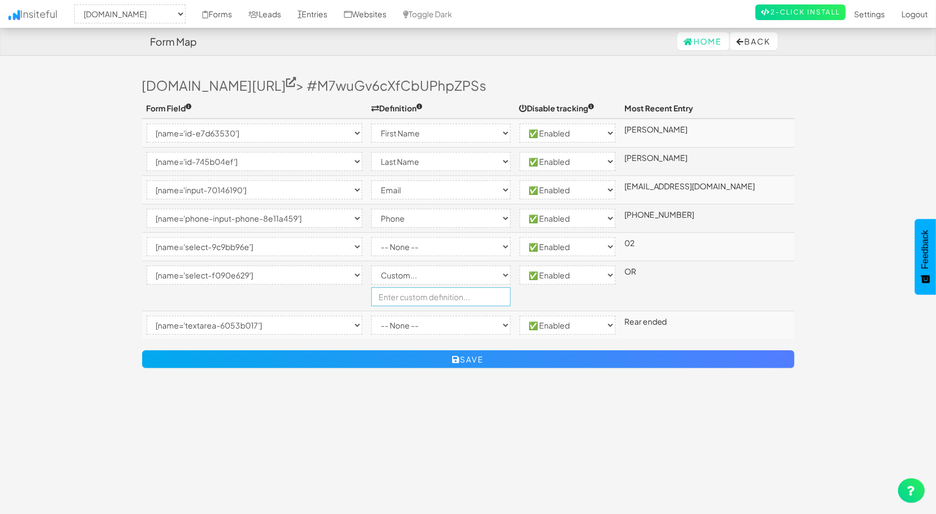
click at [452, 300] on input "text" at bounding box center [440, 297] width 139 height 19
type input "State"
click at [450, 397] on div "Toggle navigation Insiteful -- None -- www.carinjurypayouts.com accommodating-p…" at bounding box center [468, 285] width 652 height 437
click at [455, 322] on select "-- None -- Email First Name Last Name Full Name Phone Company Custom... × Unset" at bounding box center [440, 325] width 139 height 19
select select "custom"
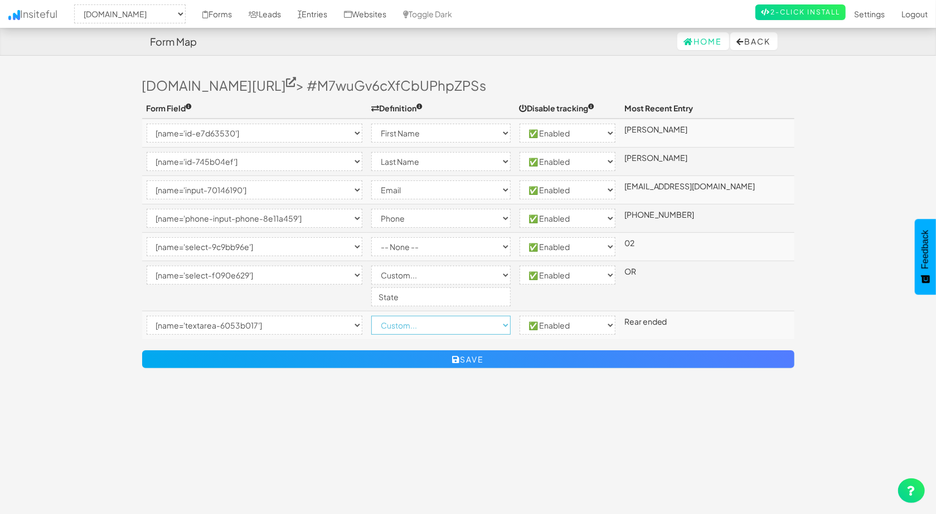
click at [382, 316] on select "-- None -- Email First Name Last Name Full Name Phone Company Custom... × Unset" at bounding box center [440, 325] width 139 height 19
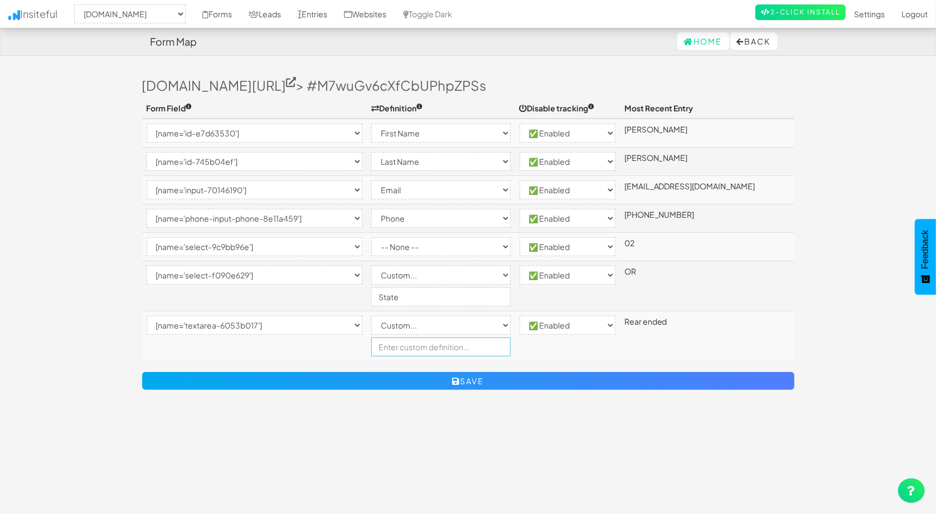
click at [432, 354] on input "text" at bounding box center [440, 347] width 139 height 19
type input "Details"
click at [428, 412] on div "Toggle navigation Insiteful -- None -- www.carinjurypayouts.com accommodating-p…" at bounding box center [468, 285] width 652 height 437
click at [251, 247] on select "-- None -- [name='id-e7d63530'] [name='id-745b04ef'] [name='input-70146190'] [n…" at bounding box center [255, 246] width 216 height 19
click at [149, 433] on div "Toggle navigation Insiteful -- None -- www.carinjurypayouts.com accommodating-p…" at bounding box center [468, 285] width 652 height 437
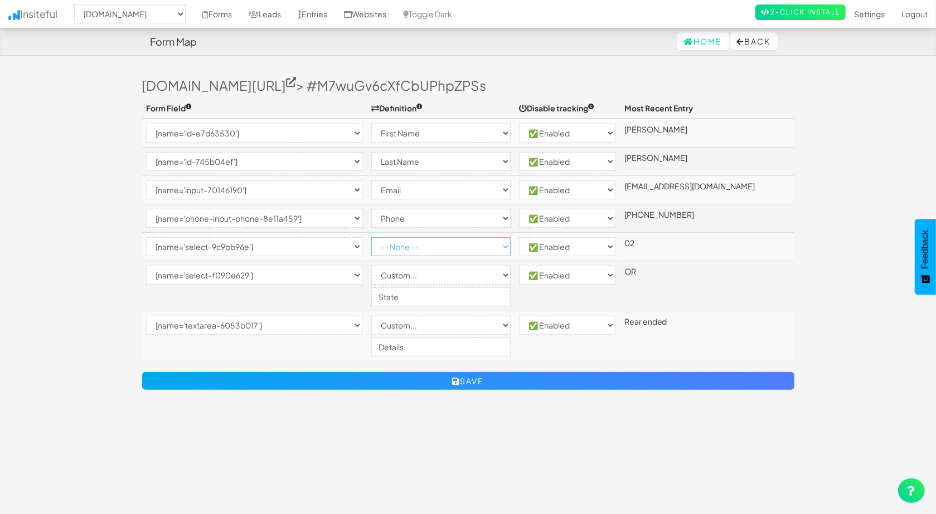
click at [405, 252] on select "-- None -- Email First Name Last Name Full Name Phone Company Custom... × Unset" at bounding box center [440, 246] width 139 height 19
select select "custom"
click at [382, 237] on select "-- None -- Email First Name Last Name Full Name Phone Company Custom... × Unset" at bounding box center [440, 246] width 139 height 19
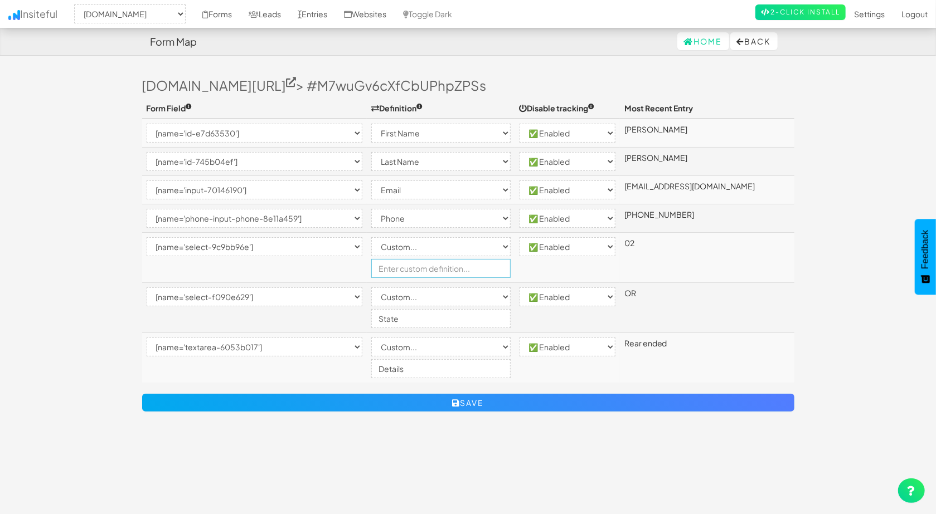
click at [483, 272] on input "text" at bounding box center [440, 268] width 139 height 19
type input "Month"
drag, startPoint x: 471, startPoint y: 441, endPoint x: 469, endPoint y: 430, distance: 11.4
click at [470, 442] on div "Toggle navigation Insiteful -- None -- www.carinjurypayouts.com accommodating-p…" at bounding box center [468, 285] width 652 height 437
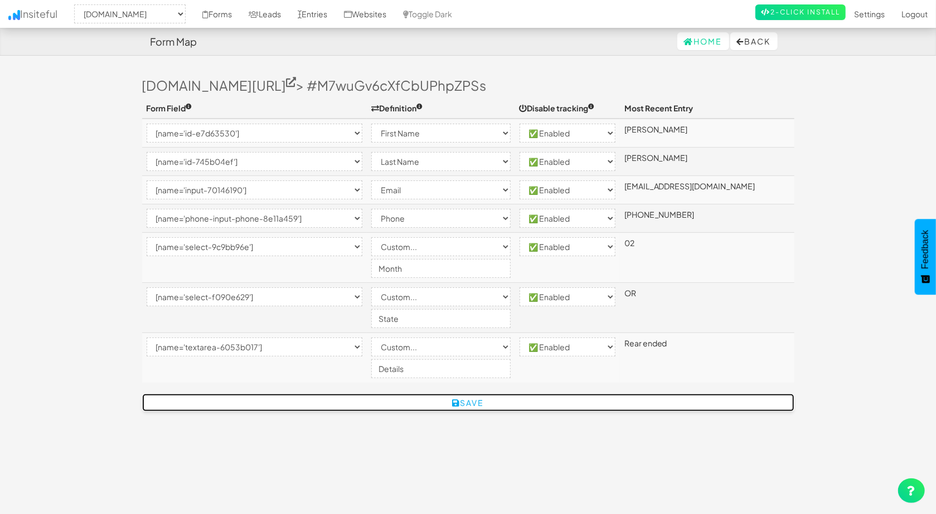
click at [476, 401] on button "Save" at bounding box center [468, 403] width 652 height 18
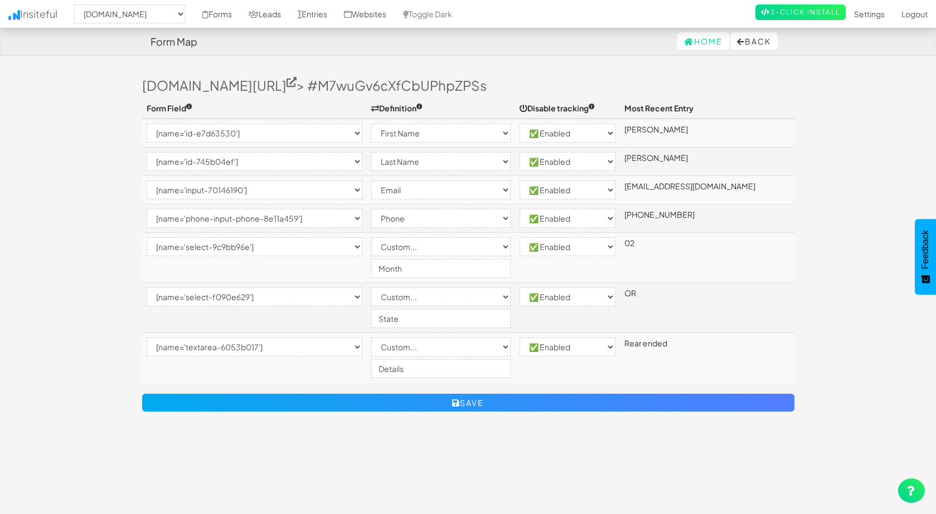
select select "2411"
select select "[name='id-e7d63530']"
select select "first-name"
select select "enabled"
select select "[name='id-745b04ef']"
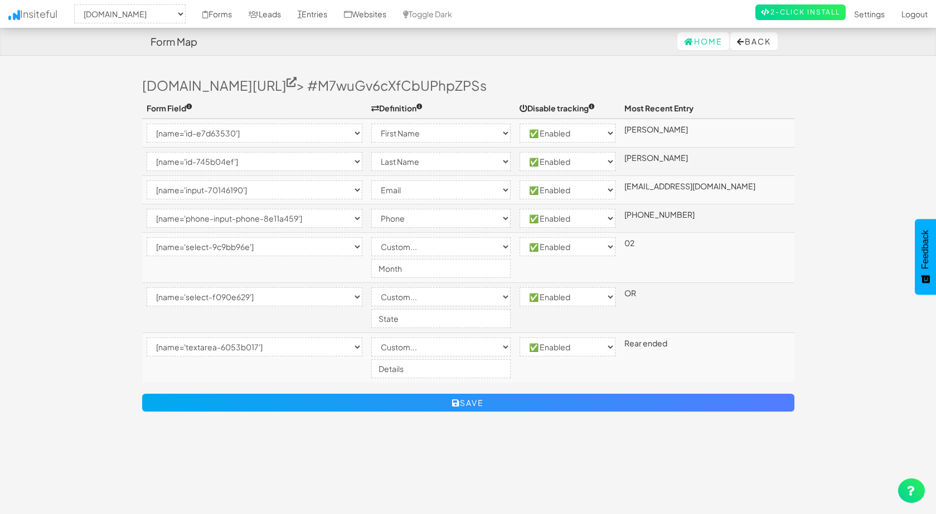
select select "last-name"
select select "enabled"
select select "[name='input-70146190']"
select select "email"
select select "enabled"
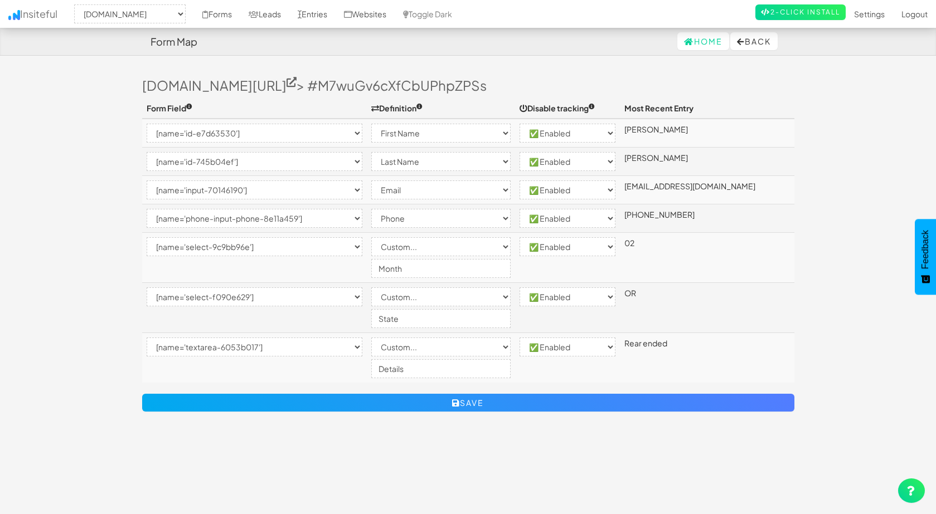
select select "[name='phone-input-phone-8e11a459']"
select select "phone"
select select "enabled"
select select "[name='select-9c9bb96e']"
select select "custom"
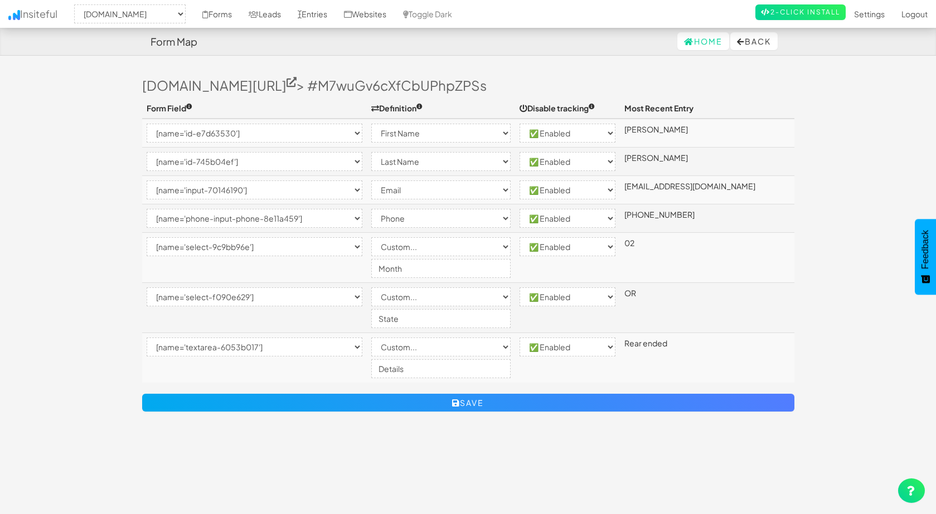
select select "enabled"
select select "[name='select-f090e629']"
select select "custom"
select select "enabled"
select select "[name='textarea-6053b017']"
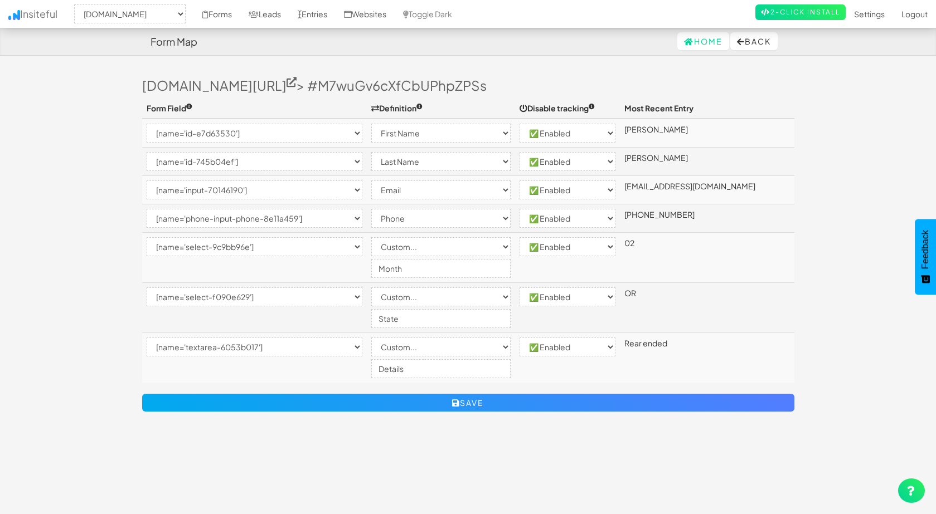
select select "custom"
select select "enabled"
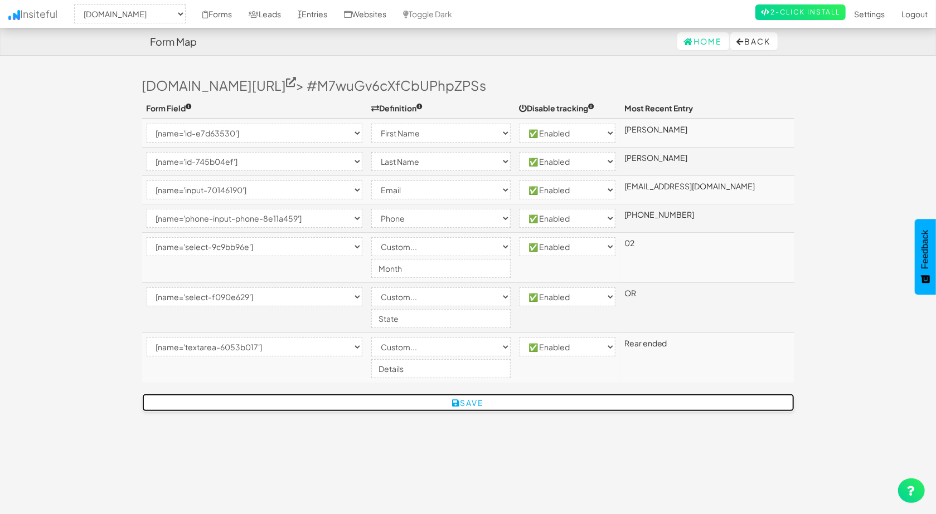
click at [512, 399] on button "Save" at bounding box center [468, 403] width 652 height 18
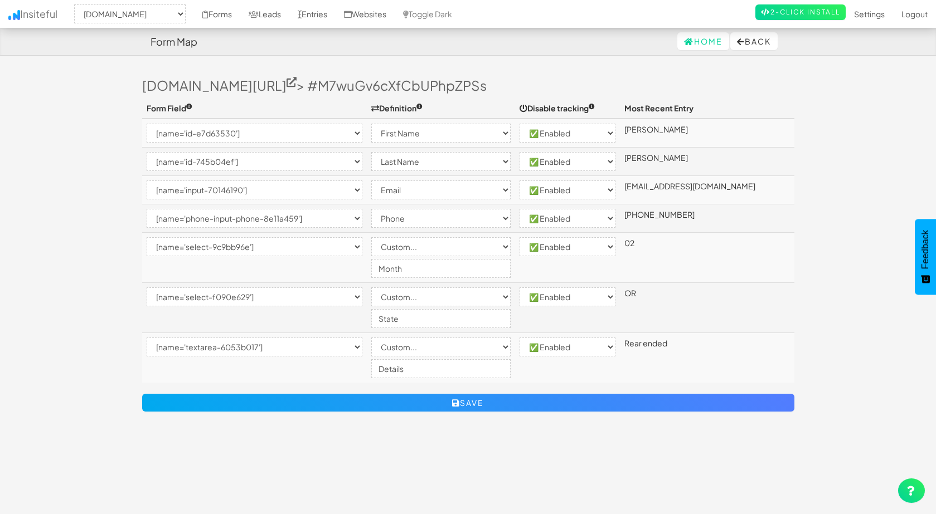
select select "2411"
select select "[name='id-e7d63530']"
select select "first-name"
select select "enabled"
select select "[name='id-745b04ef']"
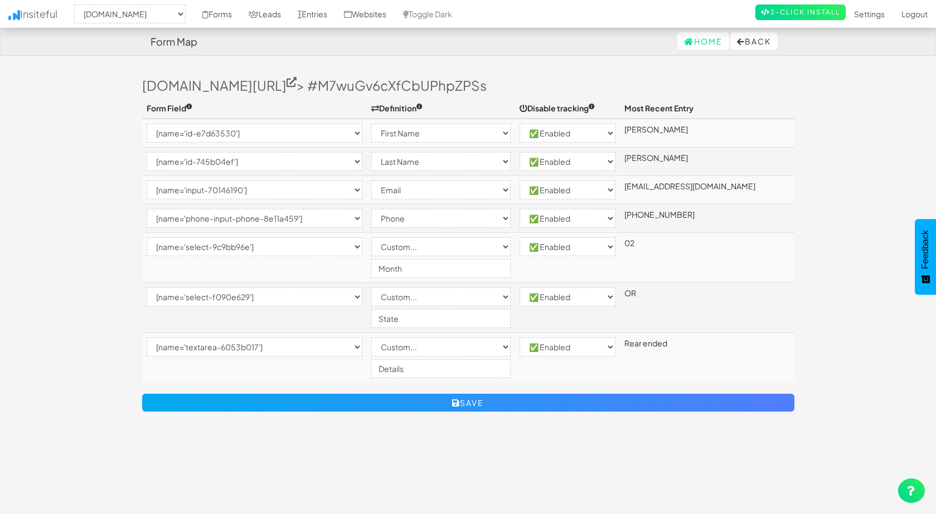
select select "last-name"
select select "enabled"
select select "[name='input-70146190']"
select select "email"
select select "enabled"
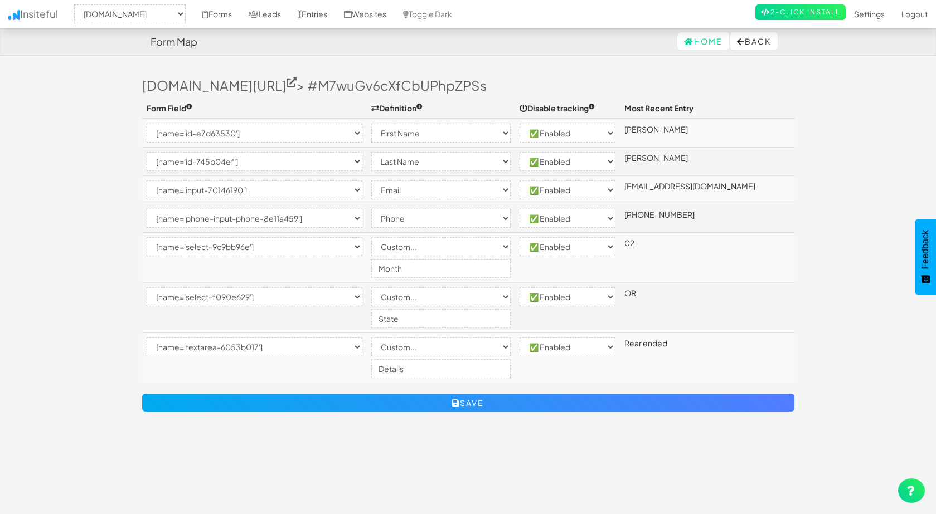
select select "[name='phone-input-phone-8e11a459']"
select select "phone"
select select "enabled"
select select "[name='select-9c9bb96e']"
select select "custom"
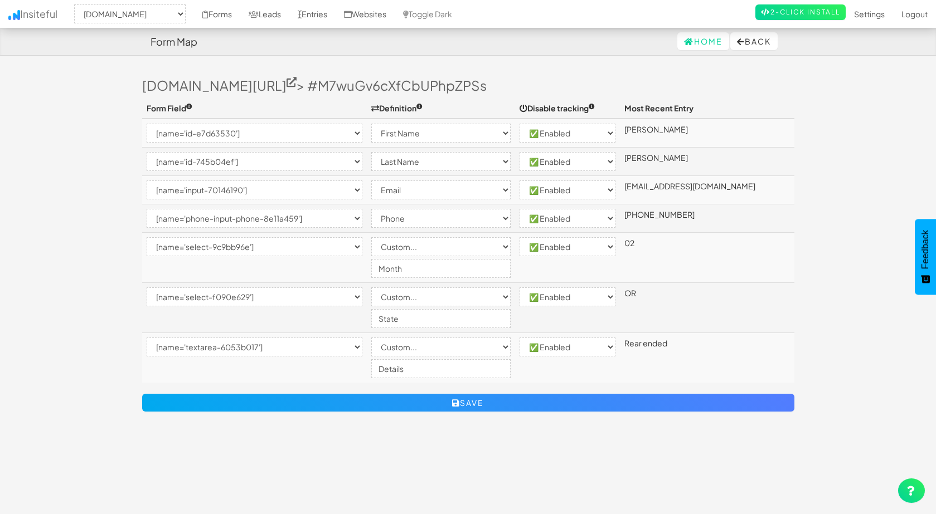
select select "enabled"
select select "[name='select-f090e629']"
select select "custom"
select select "enabled"
select select "[name='textarea-6053b017']"
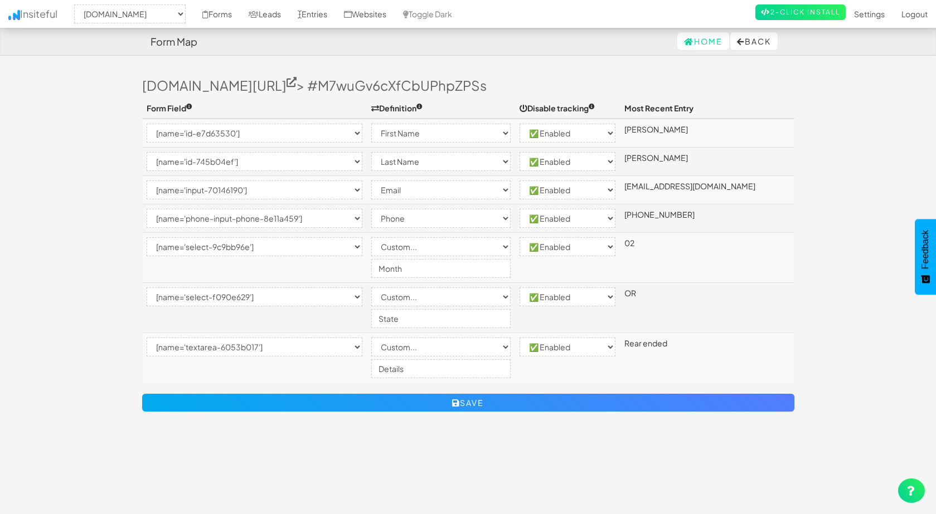
select select "custom"
select select "enabled"
click at [759, 46] on button "Back" at bounding box center [753, 41] width 47 height 18
select select "2411"
select select "[name='id-e7d63530']"
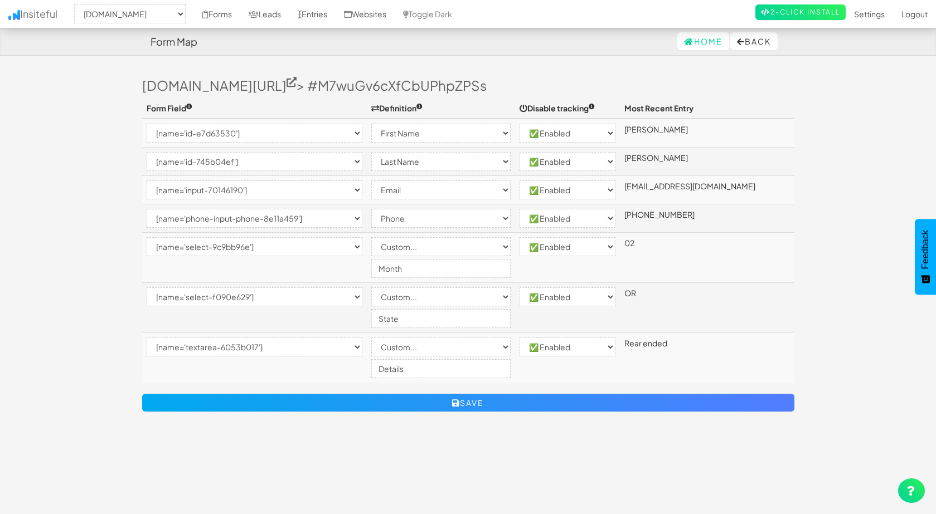
select select "first-name"
select select "enabled"
select select "[name='id-745b04ef']"
select select "last-name"
select select "enabled"
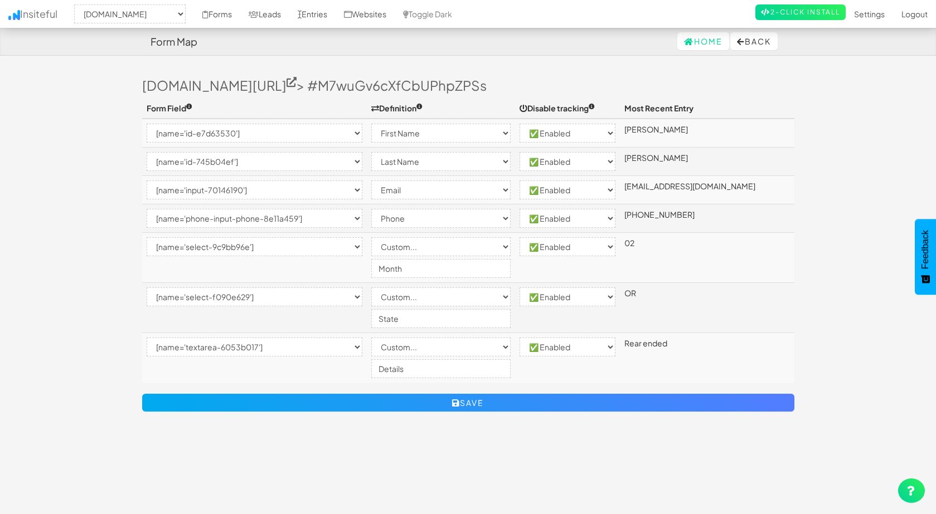
select select "[name='input-70146190']"
select select "email"
select select "enabled"
select select "[name='phone-input-phone-8e11a459']"
select select "phone"
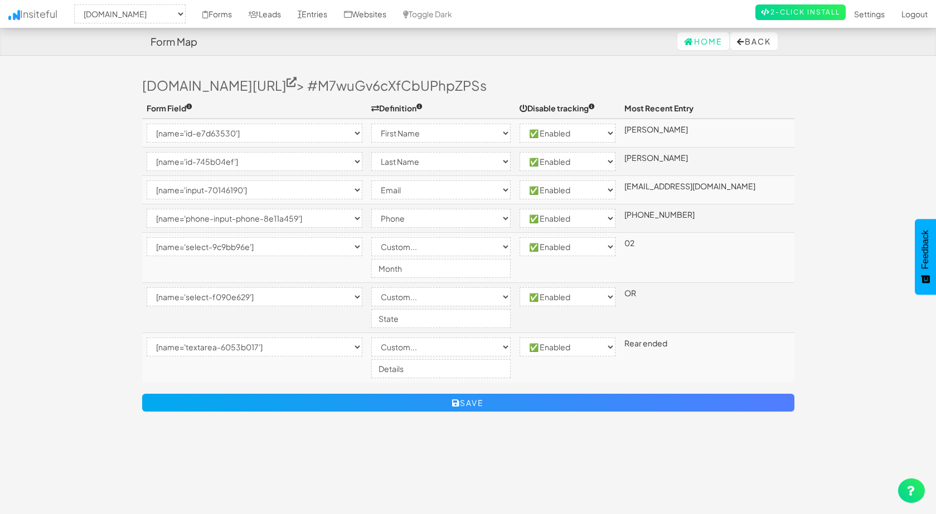
select select "enabled"
select select "[name='select-9c9bb96e']"
select select "custom"
select select "enabled"
select select "[name='select-f090e629']"
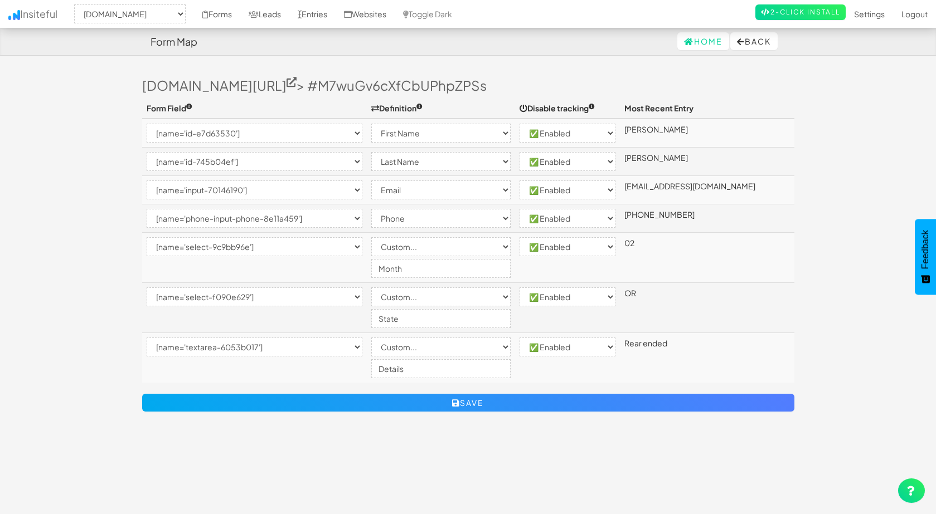
select select "custom"
select select "enabled"
select select "[name='textarea-6053b017']"
select select "custom"
select select "enabled"
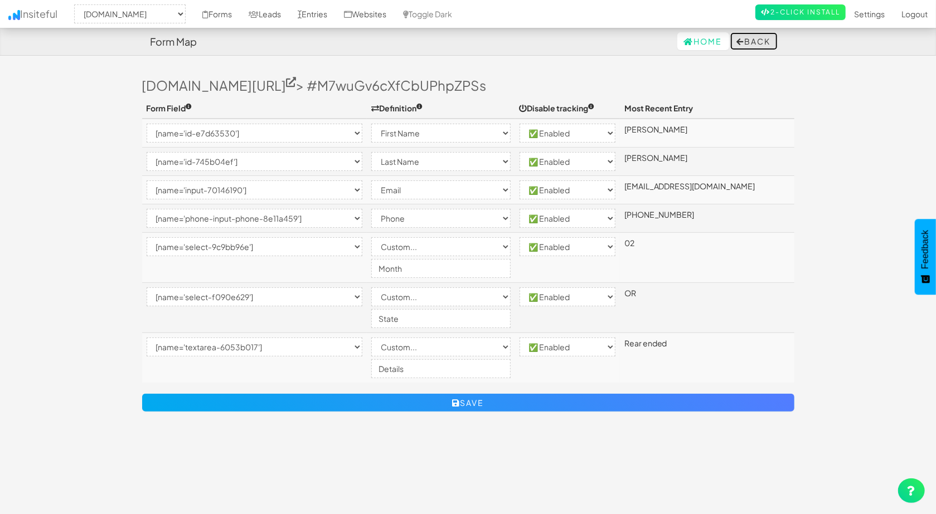
click at [747, 36] on button "Back" at bounding box center [753, 41] width 47 height 18
select select "2411"
select select "[name='id-e7d63530']"
select select "first-name"
select select "enabled"
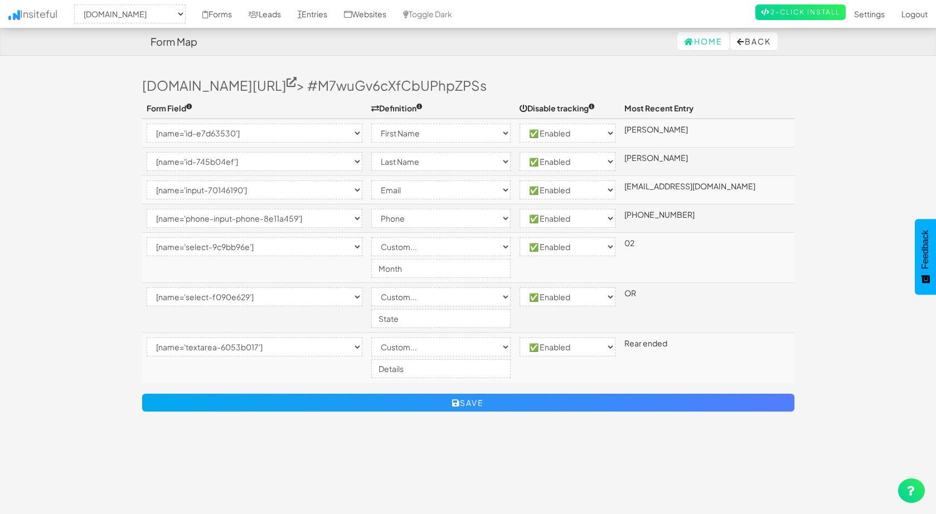
select select "[name='id-745b04ef']"
select select "last-name"
select select "enabled"
select select "[name='input-70146190']"
select select "email"
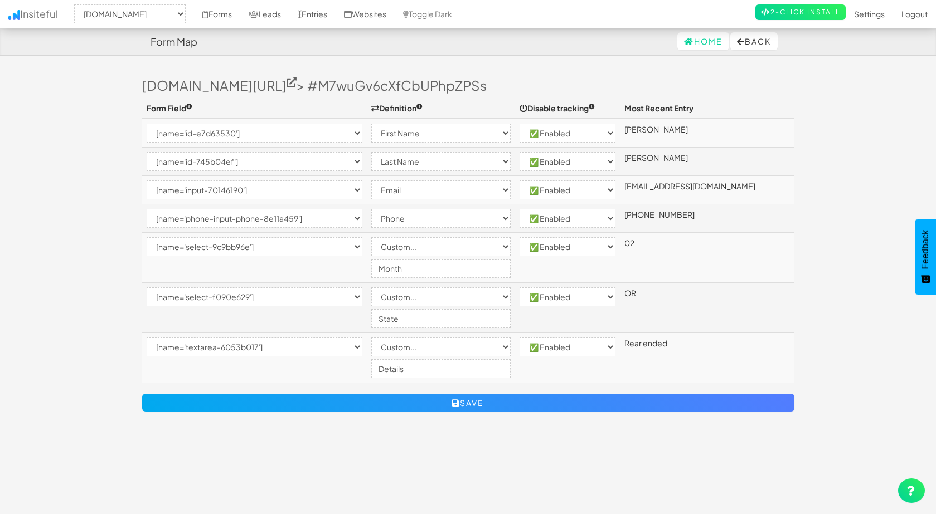
select select "enabled"
select select "[name='phone-input-phone-8e11a459']"
select select "phone"
select select "enabled"
select select "[name='select-9c9bb96e']"
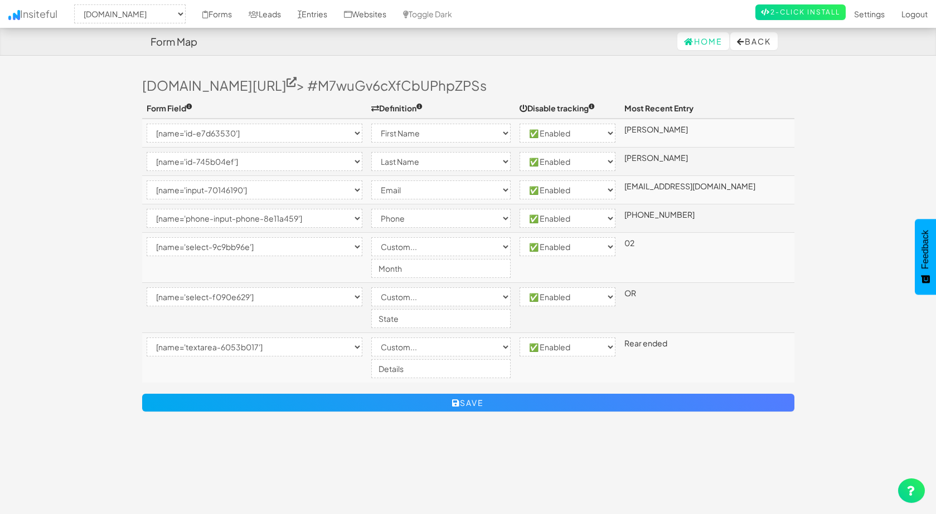
select select "custom"
select select "enabled"
select select "[name='select-f090e629']"
select select "custom"
select select "enabled"
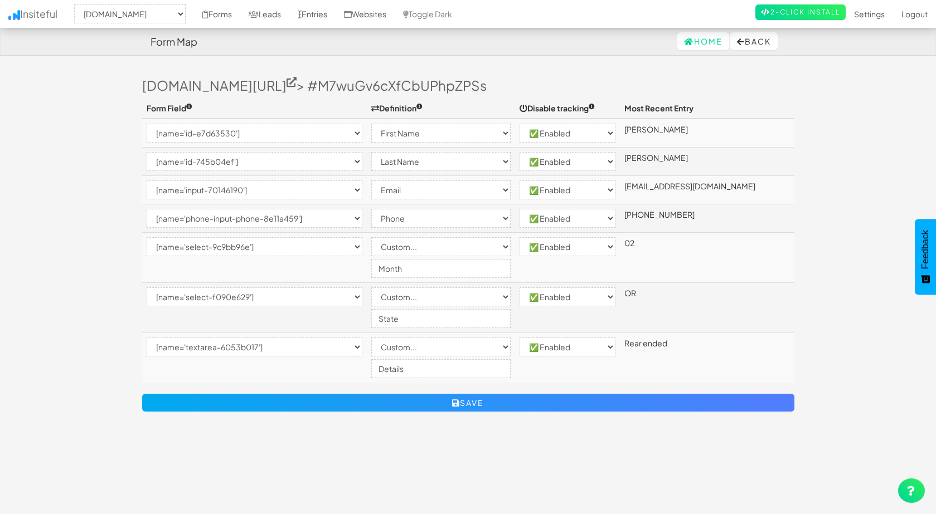
select select "[name='textarea-6053b017']"
select select "custom"
select select "enabled"
click at [704, 41] on link "Home" at bounding box center [703, 41] width 52 height 18
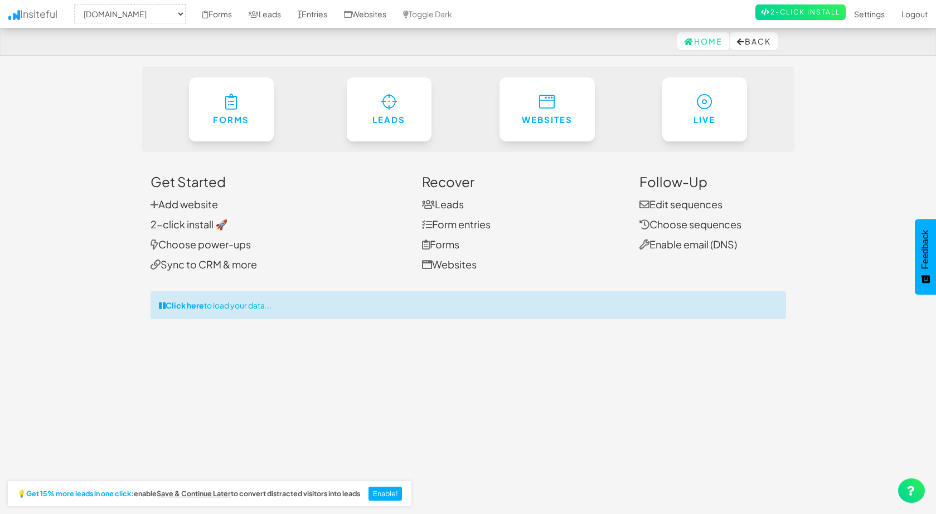
select select "2411"
click at [216, 16] on link "Forms" at bounding box center [217, 14] width 46 height 28
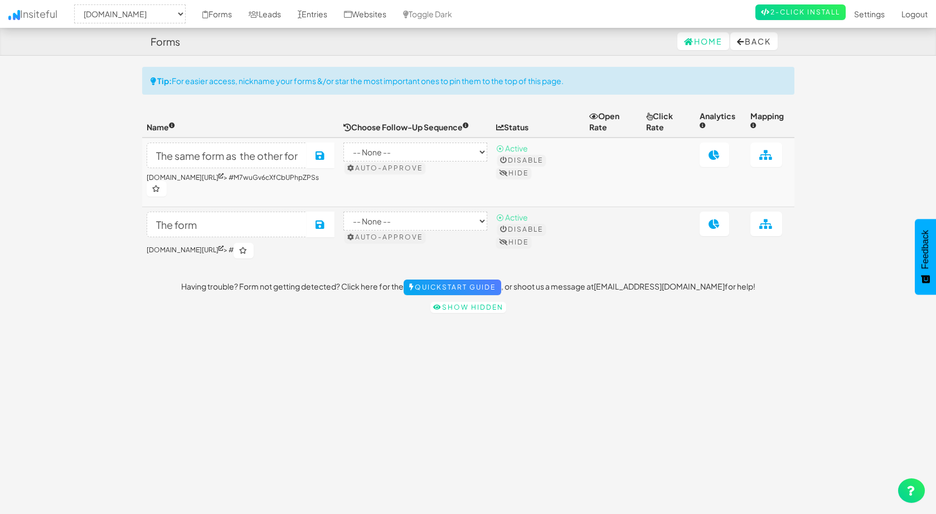
select select "2411"
click at [756, 215] on link at bounding box center [766, 224] width 32 height 25
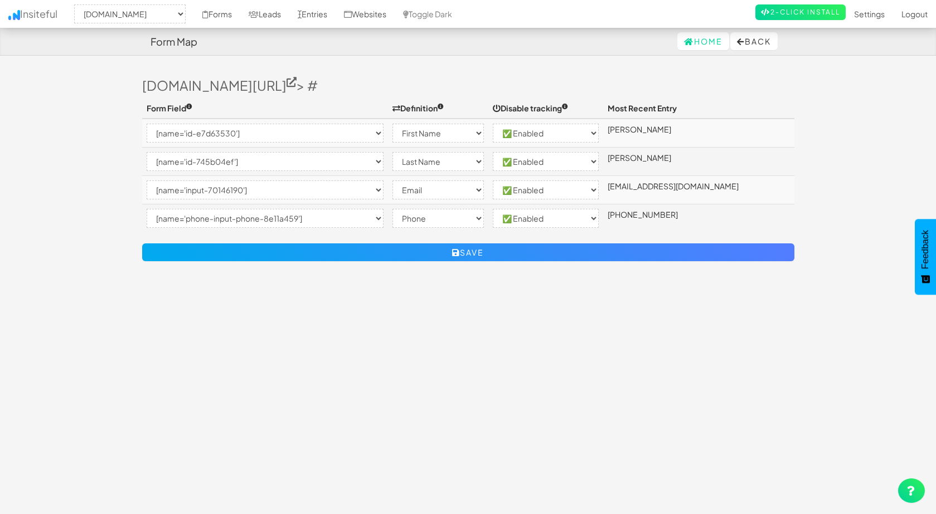
select select "2411"
select select "[name='id-e7d63530']"
select select "first-name"
select select "enabled"
select select "[name='id-745b04ef']"
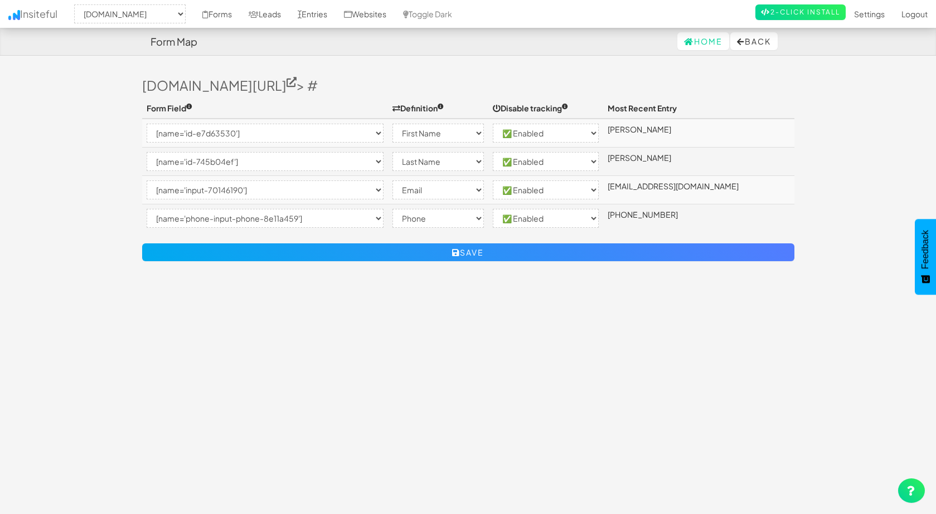
select select "last-name"
select select "enabled"
select select "[name='input-70146190']"
select select "email"
select select "enabled"
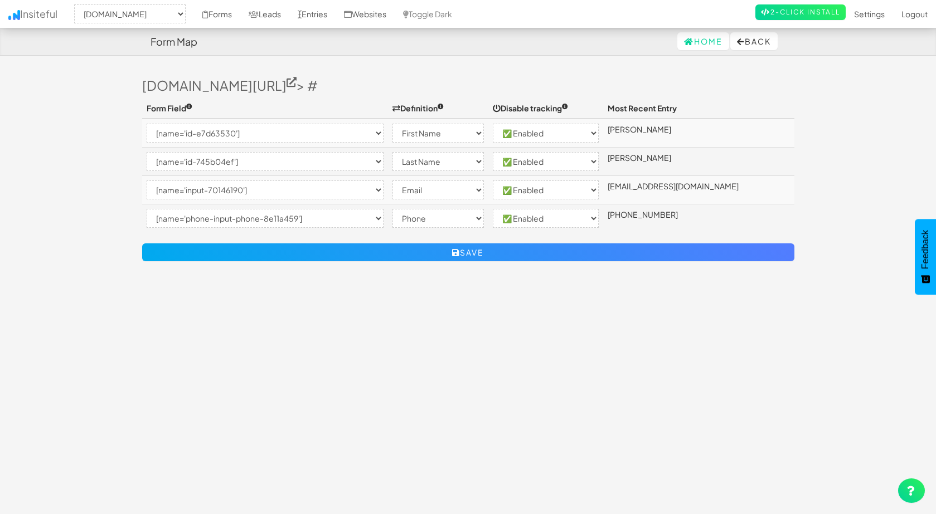
select select "[name='phone-input-phone-8e11a459']"
select select "phone"
select select "enabled"
click at [328, 15] on link "Entries" at bounding box center [312, 14] width 46 height 28
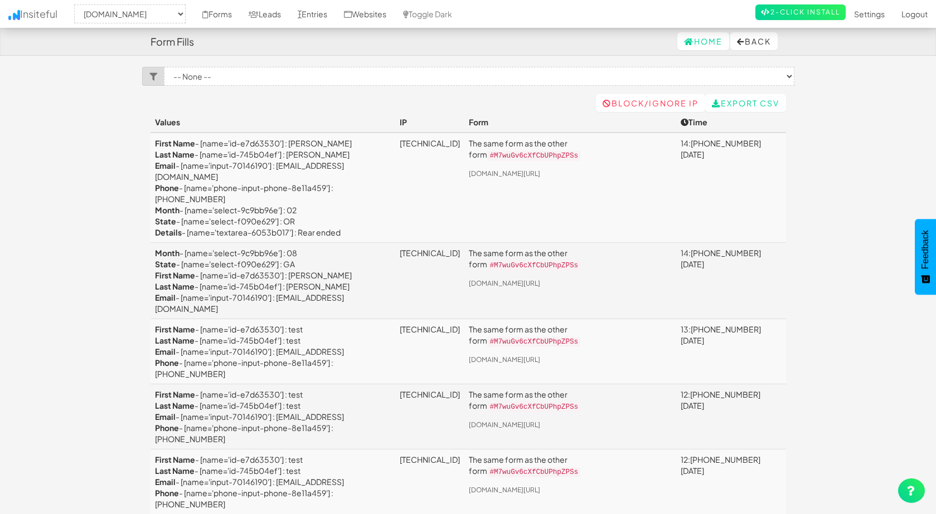
select select "2411"
click at [231, 16] on link "Forms" at bounding box center [217, 14] width 46 height 28
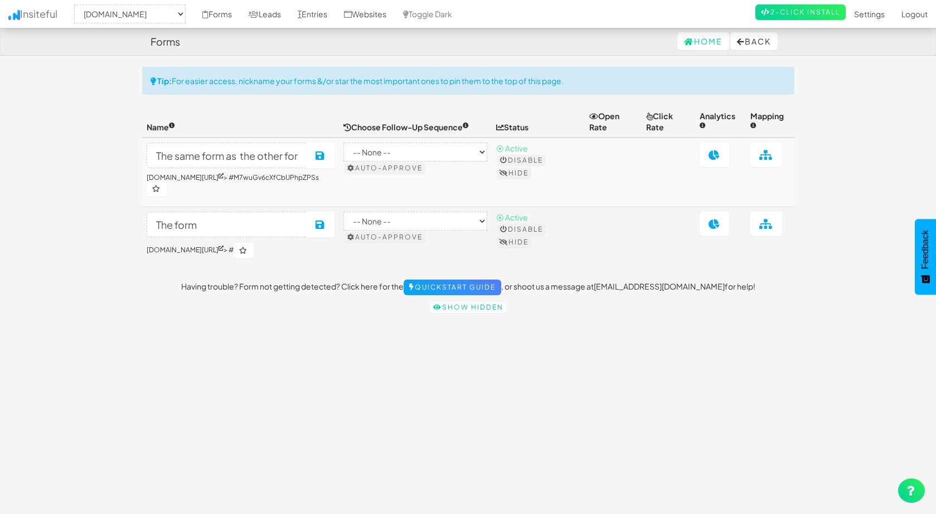
select select "2411"
click at [270, 13] on link "Leads" at bounding box center [264, 14] width 49 height 28
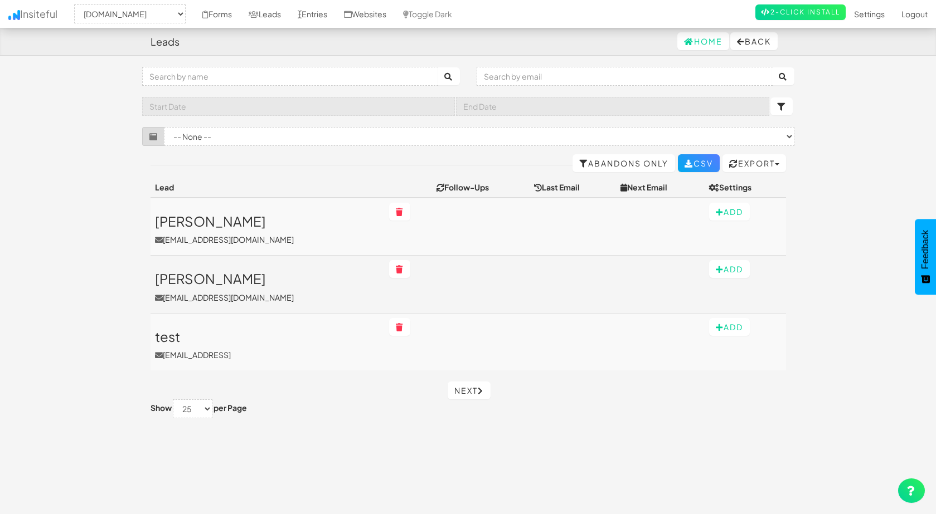
select select "2411"
click at [579, 159] on link "Abandons Only" at bounding box center [623, 163] width 103 height 18
select select "2411"
click at [611, 164] on icon at bounding box center [615, 164] width 9 height 8
select select "2411"
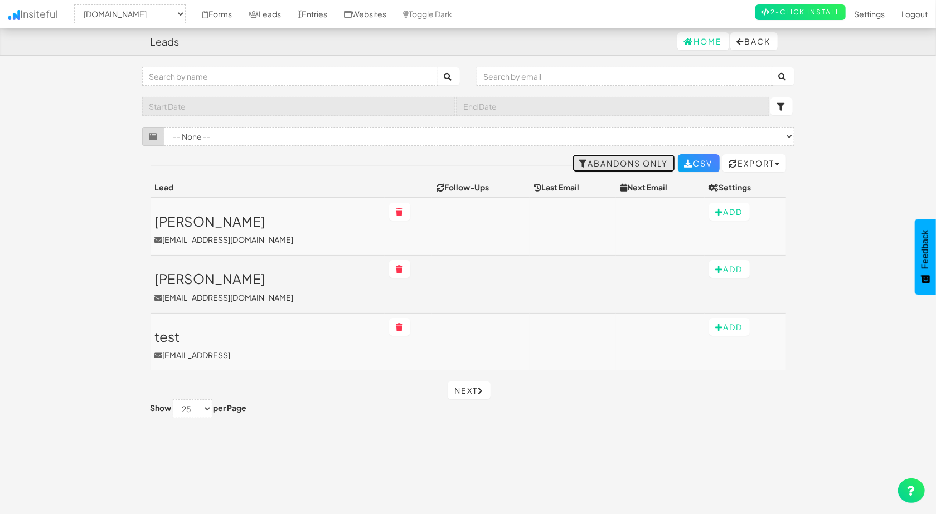
click at [620, 163] on link "Abandons Only" at bounding box center [623, 163] width 103 height 18
select select "2411"
click at [627, 163] on link "All Leads" at bounding box center [639, 163] width 71 height 18
select select "2411"
click at [627, 163] on link "Abandons Only" at bounding box center [623, 163] width 103 height 18
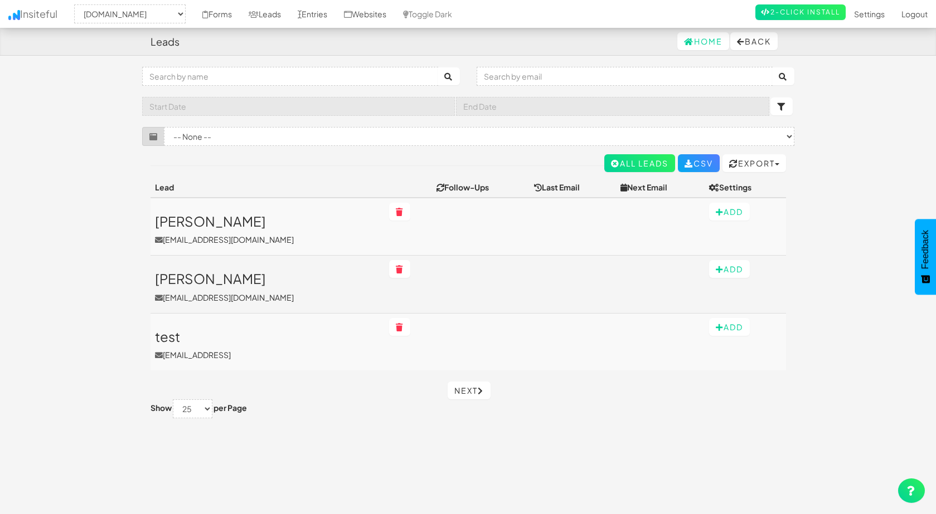
select select "2411"
click at [525, 153] on div "Toggle navigation Insiteful -- None -- www.carinjurypayouts.com accommodating-p…" at bounding box center [468, 110] width 652 height 87
click at [391, 139] on select "-- None -- The form (www.carinjurypayouts.com/#) The same form as the other for…" at bounding box center [479, 136] width 630 height 19
click at [104, 147] on body "Leads Home Back Toggle navigation Insiteful -- None -- www.carinjurypayouts.com…" at bounding box center [468, 266] width 936 height 532
click at [737, 328] on button "Add" at bounding box center [729, 327] width 41 height 18
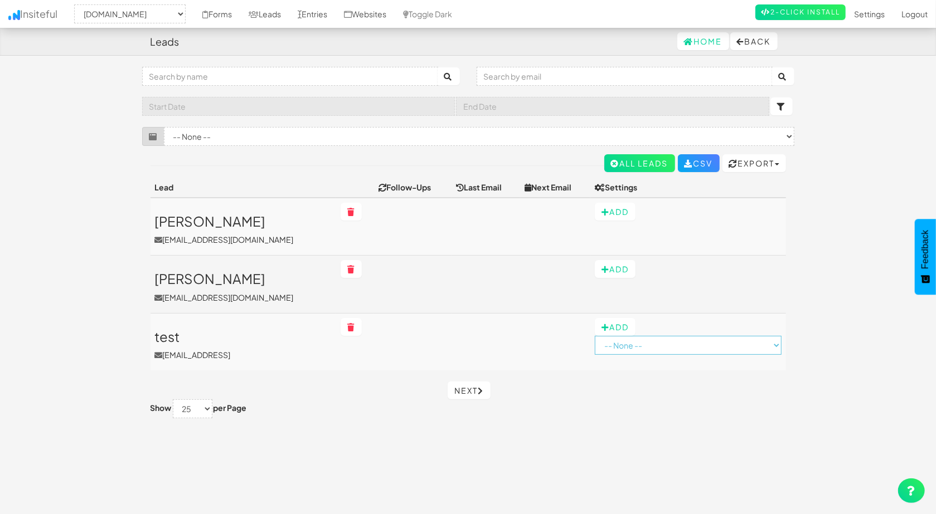
click at [755, 344] on select "-- None -- B2B (Plain) by Insiteful Checkout (Rich HTML) by Insiteful Checkout …" at bounding box center [688, 345] width 186 height 19
click at [855, 311] on body "Leads Home Back Toggle navigation Insiteful -- None -- www.carinjurypayouts.com…" at bounding box center [468, 266] width 936 height 532
click at [76, 248] on body "Leads Home Back Toggle navigation Insiteful -- None -- www.carinjurypayouts.com…" at bounding box center [468, 266] width 936 height 532
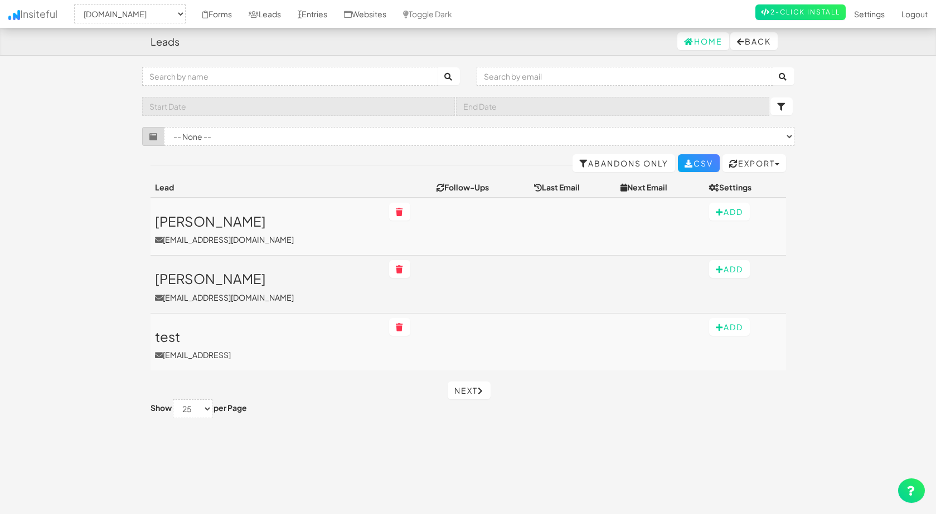
select select "2411"
click at [590, 165] on link "Abandons Only" at bounding box center [623, 163] width 103 height 18
select select "2411"
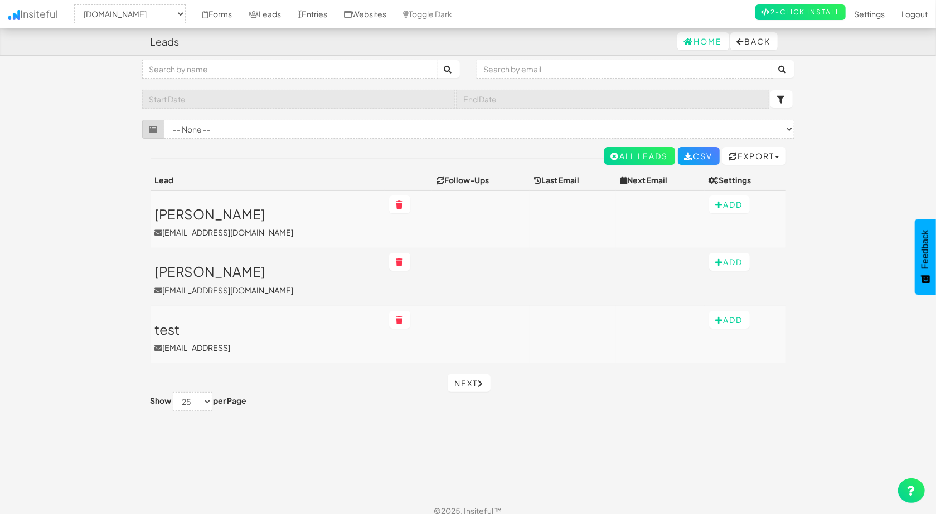
scroll to position [17, 0]
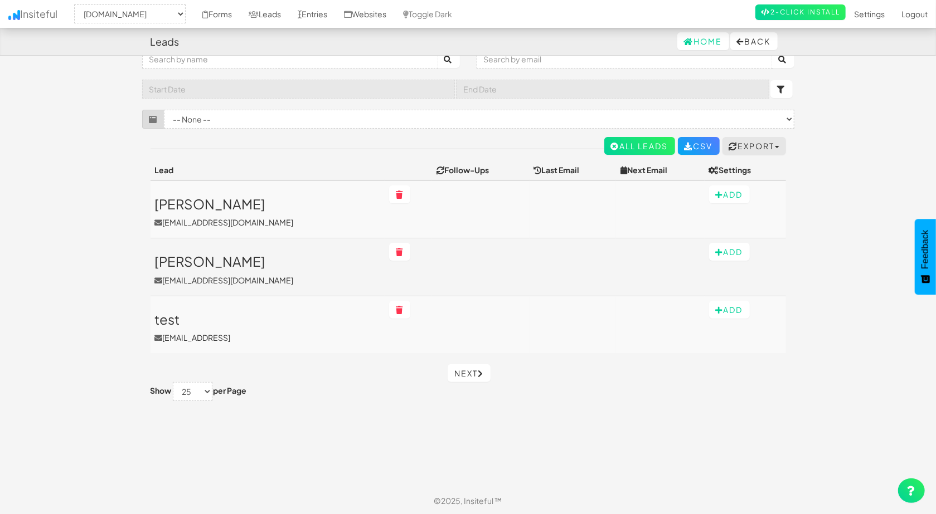
click at [746, 143] on button "Export" at bounding box center [754, 146] width 64 height 18
click at [736, 141] on button "Export" at bounding box center [754, 146] width 64 height 18
click at [746, 143] on button "Export" at bounding box center [754, 146] width 64 height 18
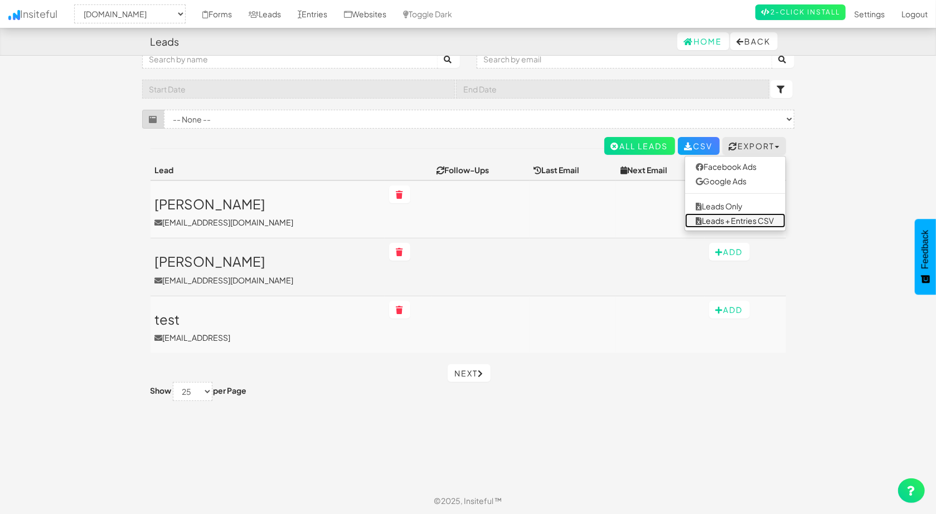
click at [734, 223] on link "Leads + Entries CSV" at bounding box center [735, 220] width 100 height 14
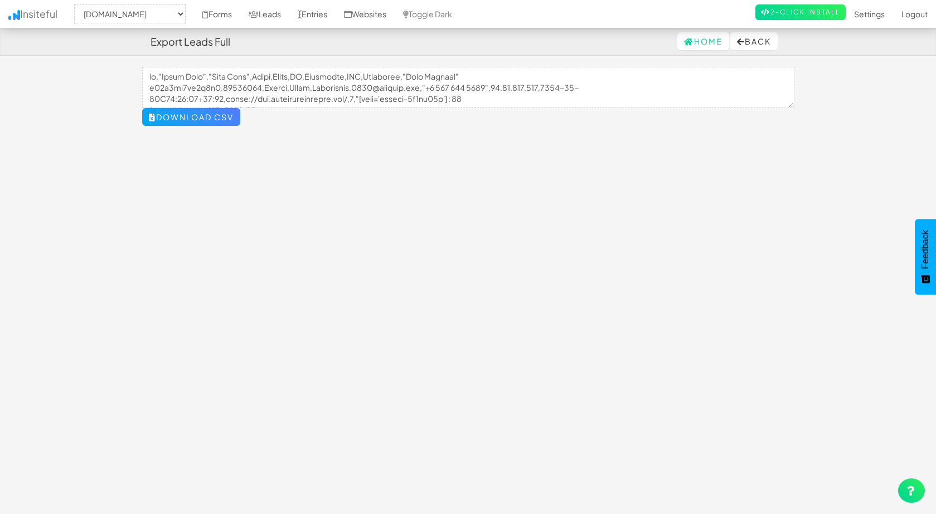
select select "2411"
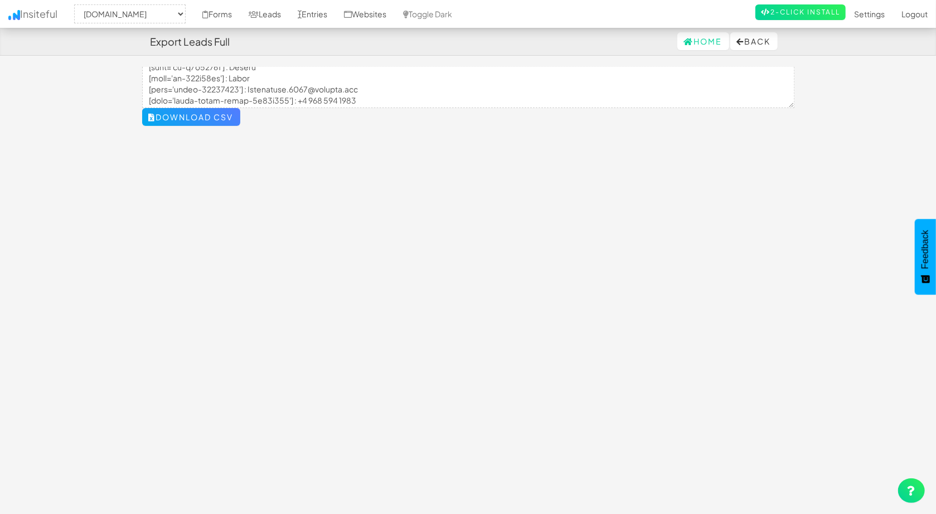
scroll to position [56, 0]
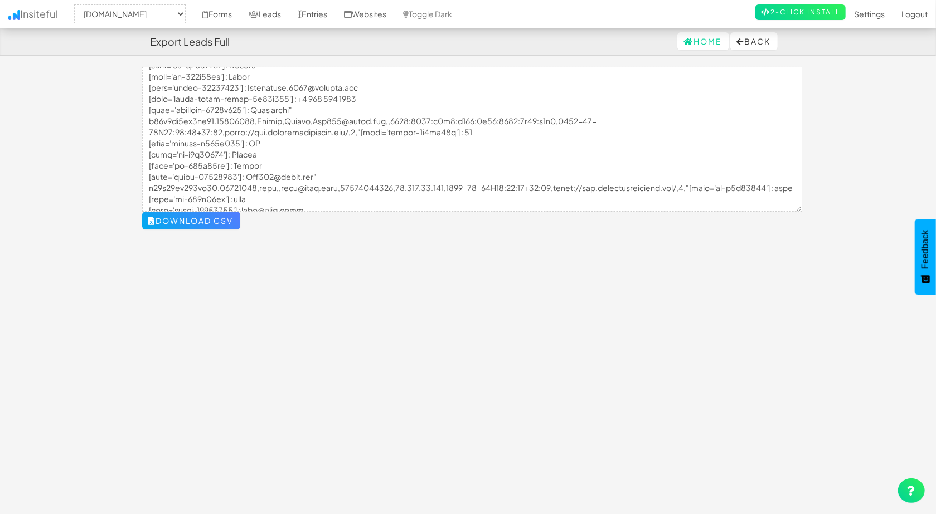
drag, startPoint x: 789, startPoint y: 104, endPoint x: 800, endPoint y: 184, distance: 81.0
click at [798, 212] on body "Export Leads Full Home Back Toggle navigation Insiteful -- None -- [DOMAIN_NAME…" at bounding box center [468, 266] width 936 height 532
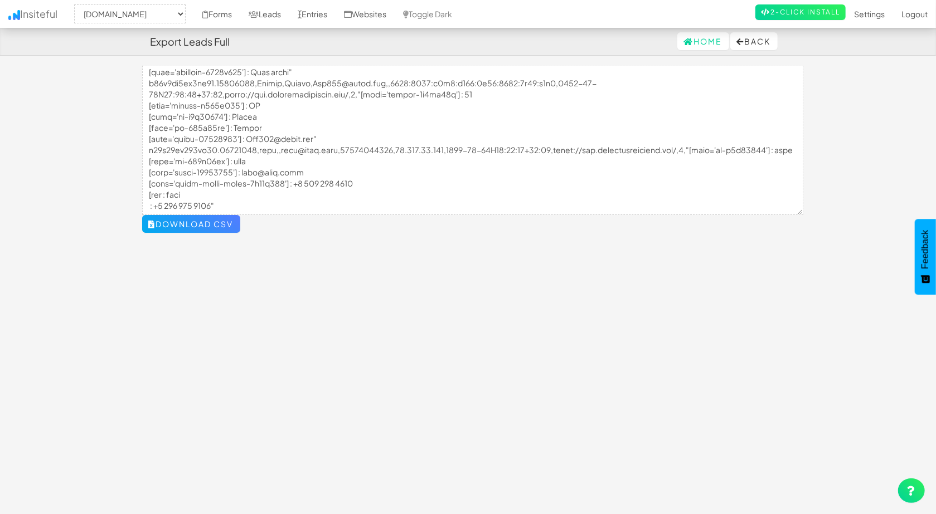
scroll to position [0, 0]
click at [769, 36] on button "Back" at bounding box center [753, 41] width 47 height 18
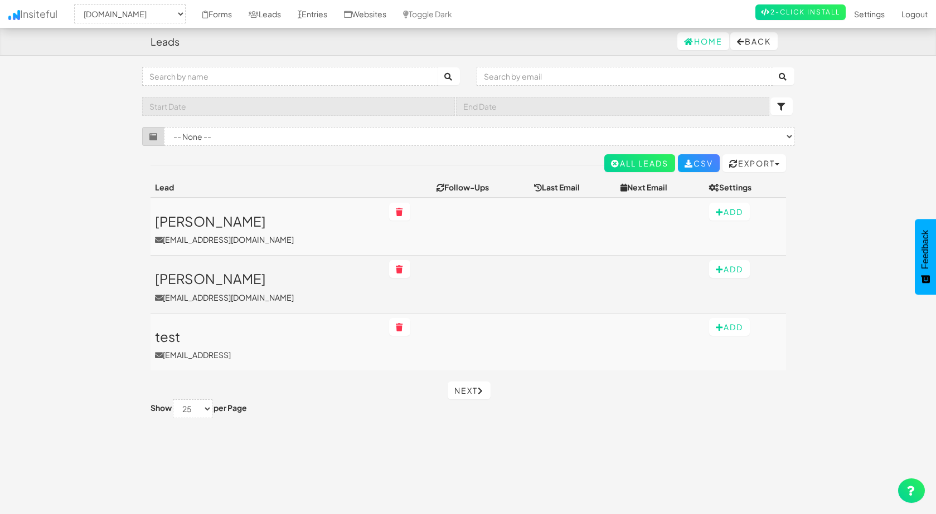
select select "2411"
click at [694, 131] on select "-- None -- The form (www.carinjurypayouts.com/#) The same form as the other for…" at bounding box center [479, 136] width 630 height 19
click at [109, 153] on body "Leads Home Back Toggle navigation Insiteful -- None -- www.carinjurypayouts.com…" at bounding box center [468, 266] width 936 height 532
click at [868, 16] on link "Settings" at bounding box center [868, 14] width 47 height 28
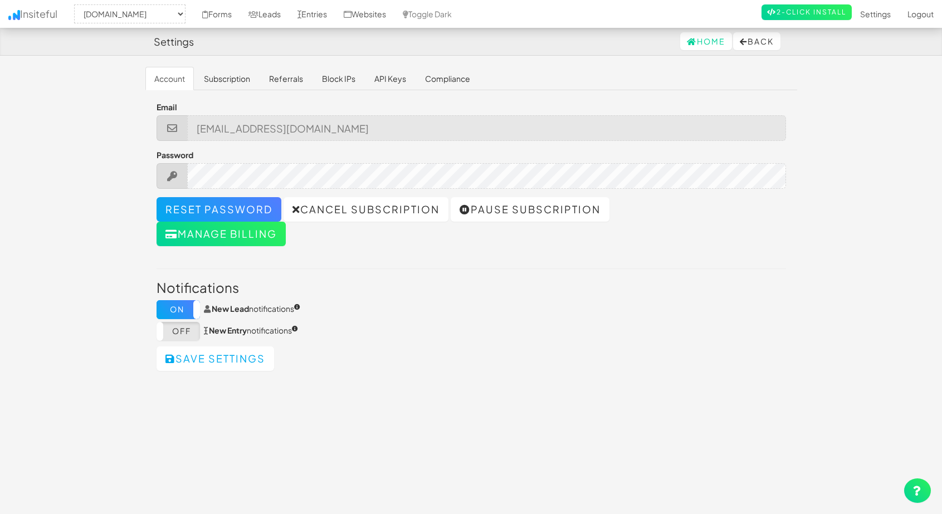
select select "2411"
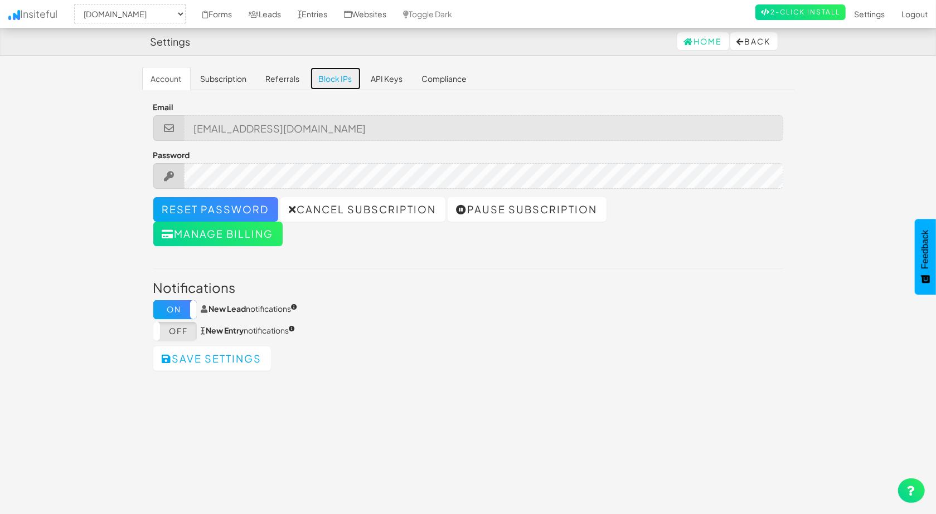
click at [343, 79] on link "Block IPs" at bounding box center [335, 78] width 51 height 23
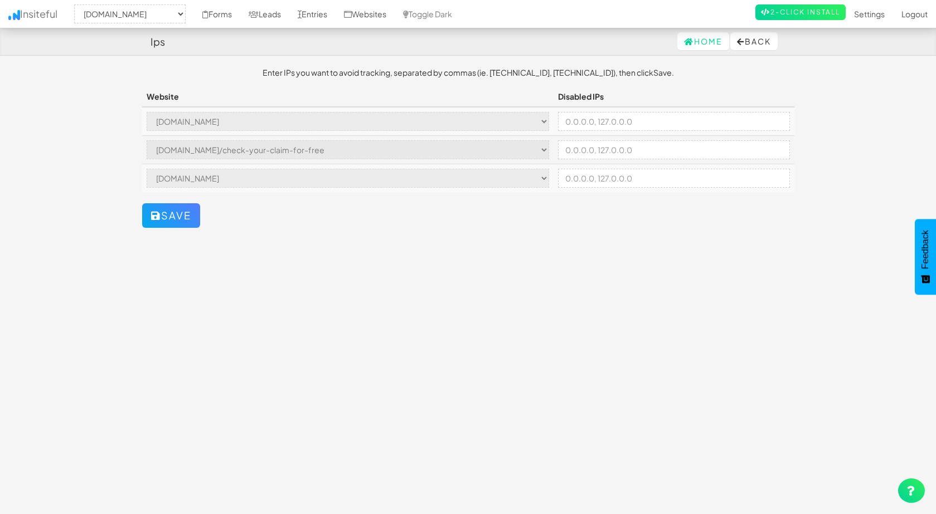
select select "2411"
select select "2412"
select select "2413"
select select "2411"
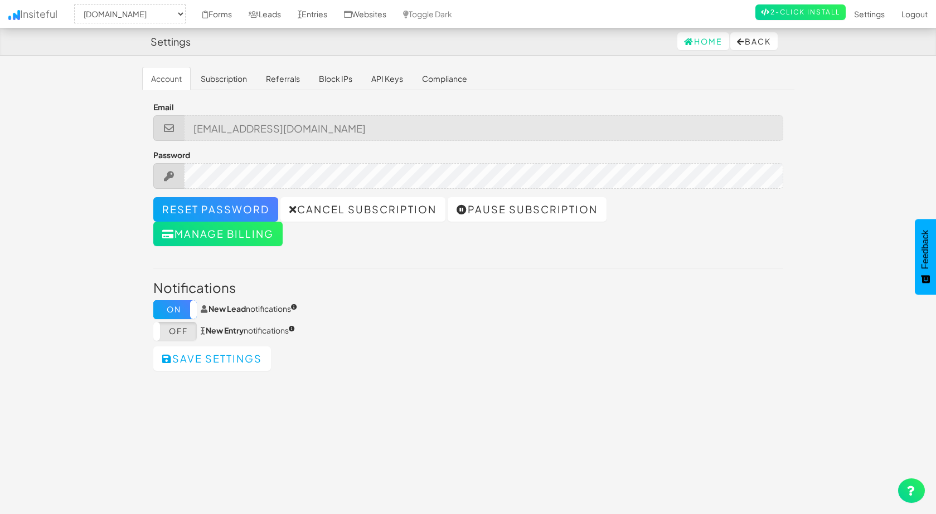
select select "2411"
click at [323, 14] on link "Entries" at bounding box center [312, 14] width 46 height 28
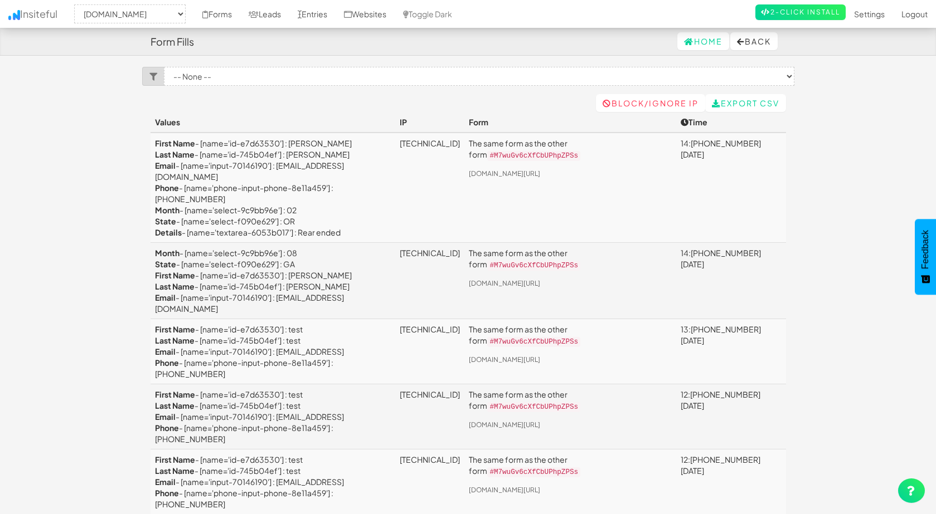
select select "2411"
click at [272, 9] on link "Leads" at bounding box center [264, 14] width 49 height 28
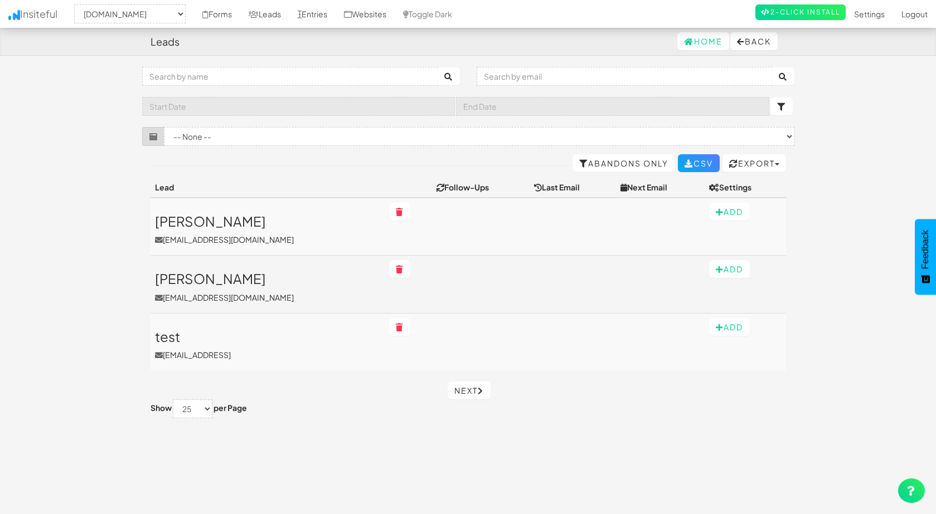
select select "2411"
click at [313, 14] on link "Entries" at bounding box center [312, 14] width 46 height 28
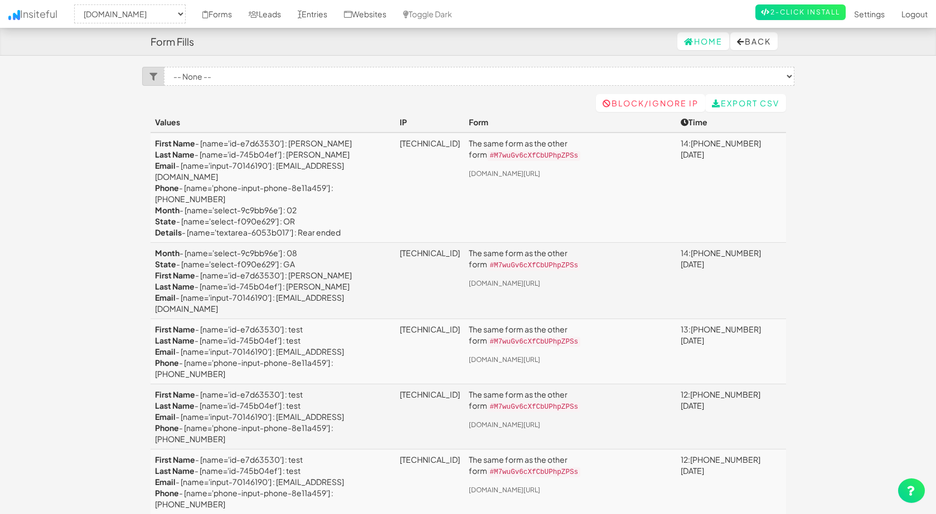
select select "2411"
click at [863, 18] on link "Settings" at bounding box center [868, 14] width 47 height 28
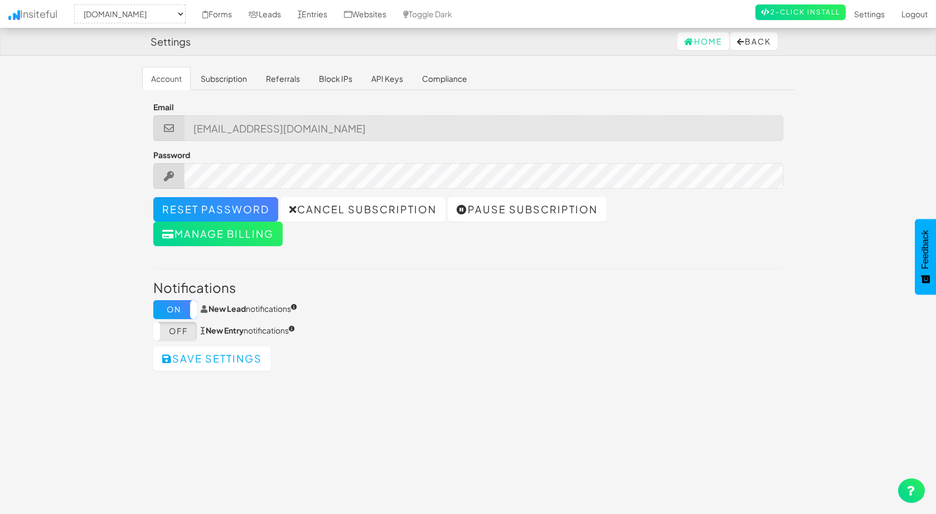
select select "2411"
click at [398, 80] on link "API Keys" at bounding box center [387, 78] width 50 height 23
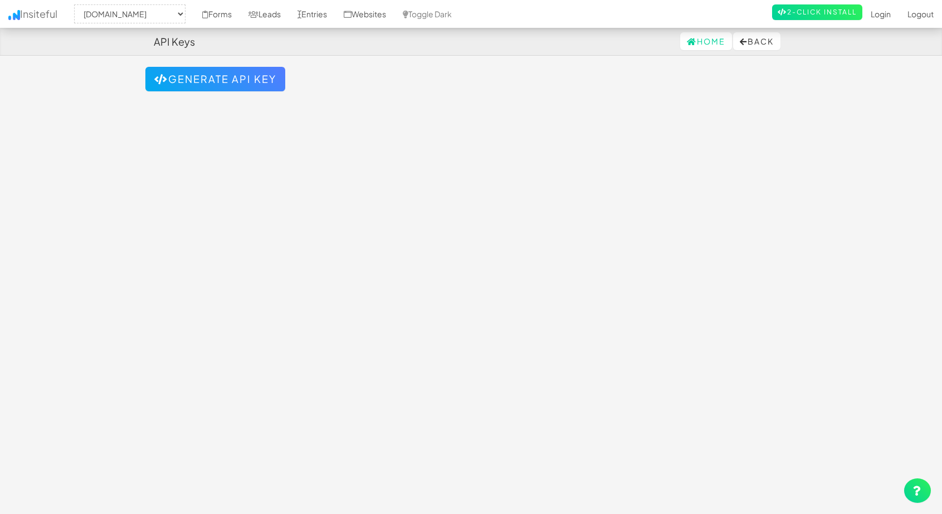
select select "2411"
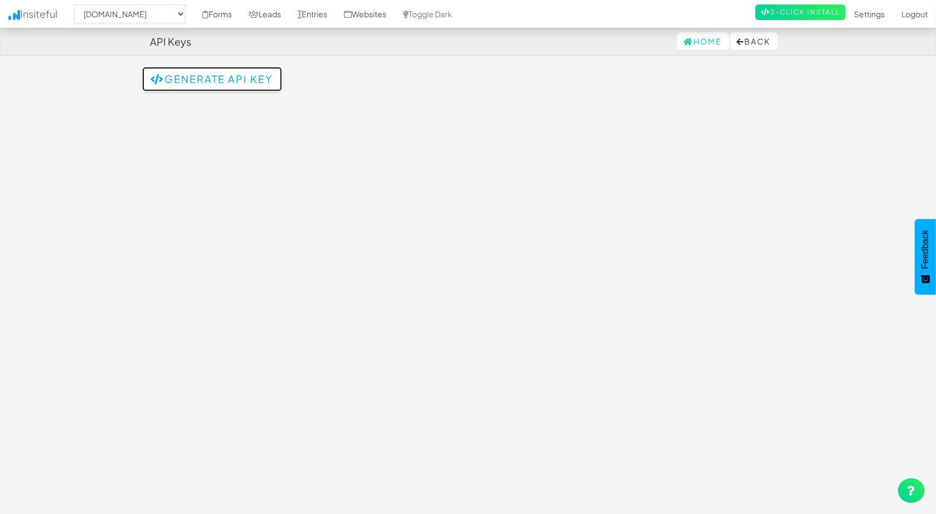
click at [265, 81] on button "Generate API Key" at bounding box center [212, 79] width 140 height 25
select select "2411"
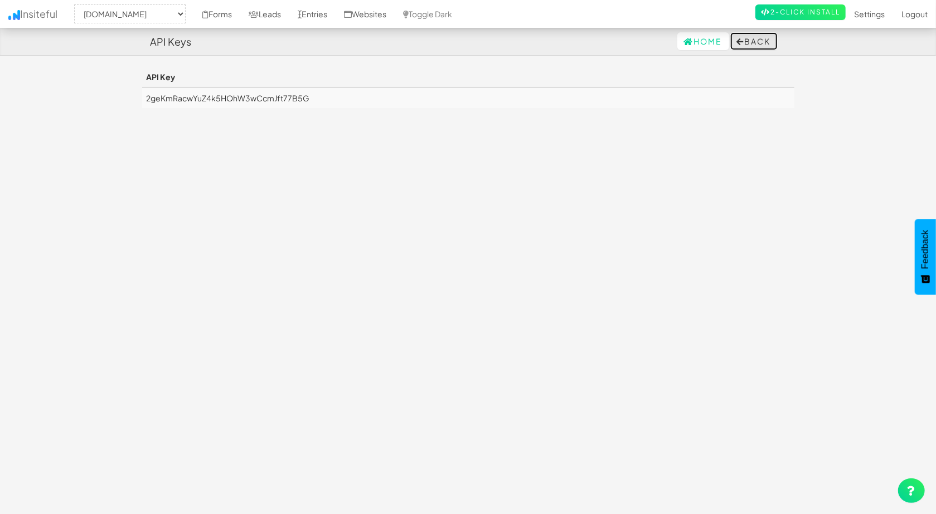
click at [750, 44] on button "Back" at bounding box center [753, 41] width 47 height 18
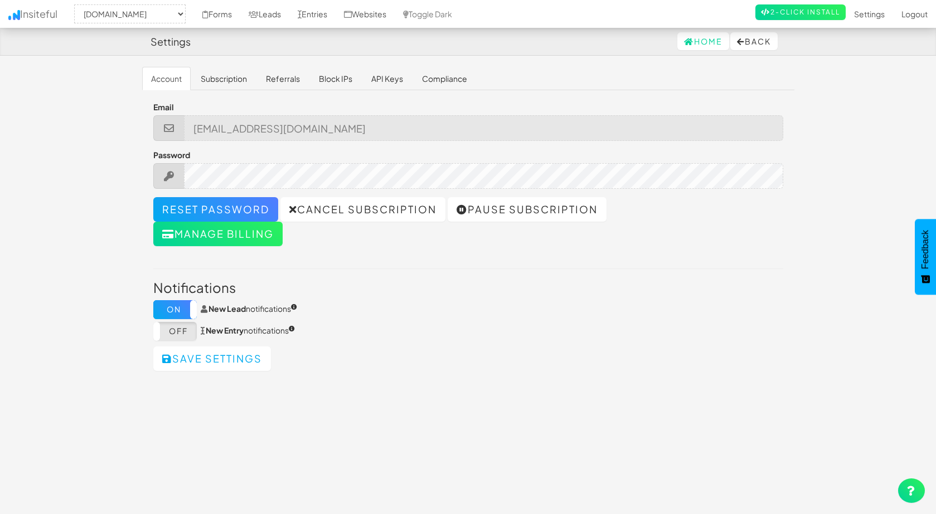
select select "2411"
click at [393, 77] on link "API Keys" at bounding box center [387, 78] width 50 height 23
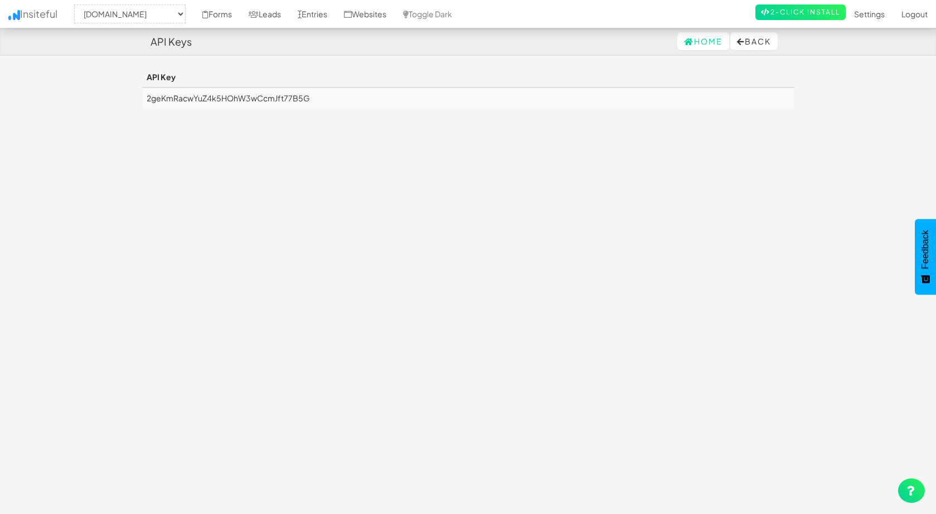
select select "2411"
click at [744, 45] on button "Back" at bounding box center [753, 41] width 47 height 18
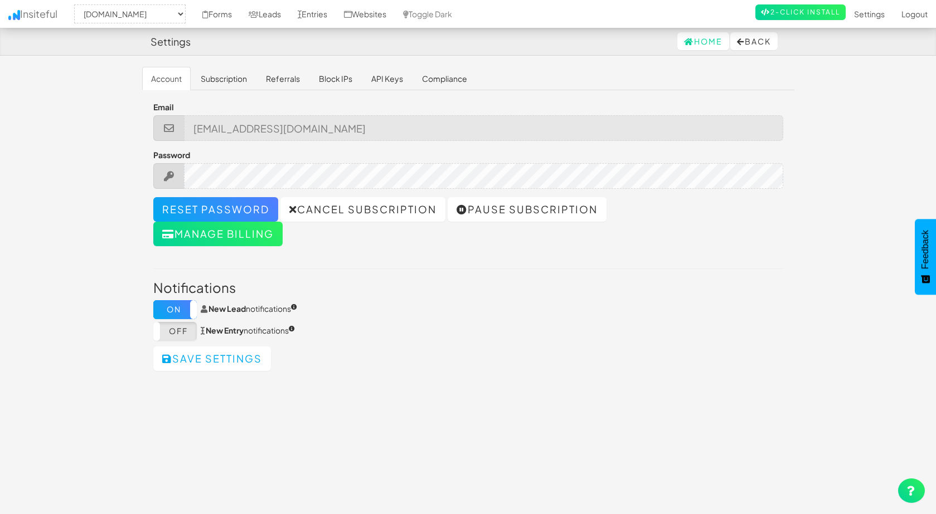
select select "2411"
click at [399, 77] on link "API Keys" at bounding box center [387, 78] width 50 height 23
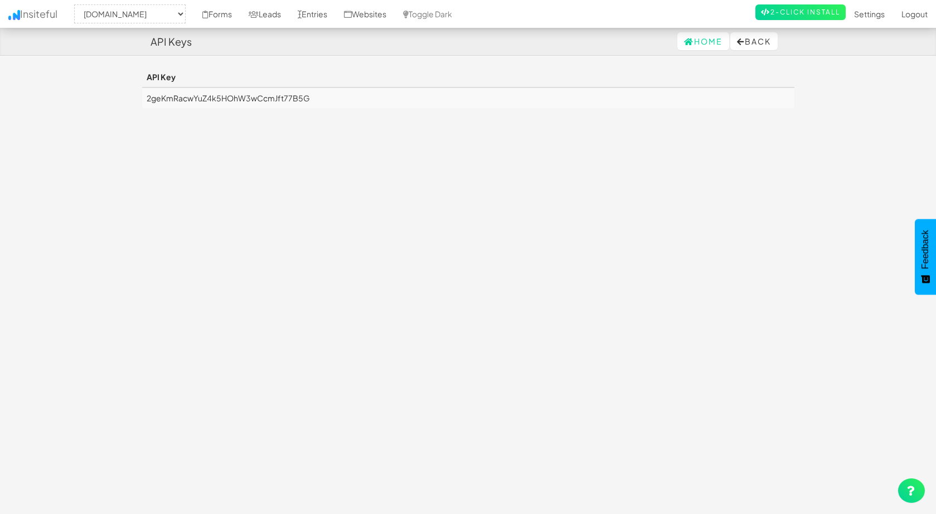
select select "2411"
click at [707, 45] on link "Home" at bounding box center [703, 41] width 52 height 18
click at [316, 15] on link "Entries" at bounding box center [312, 14] width 46 height 28
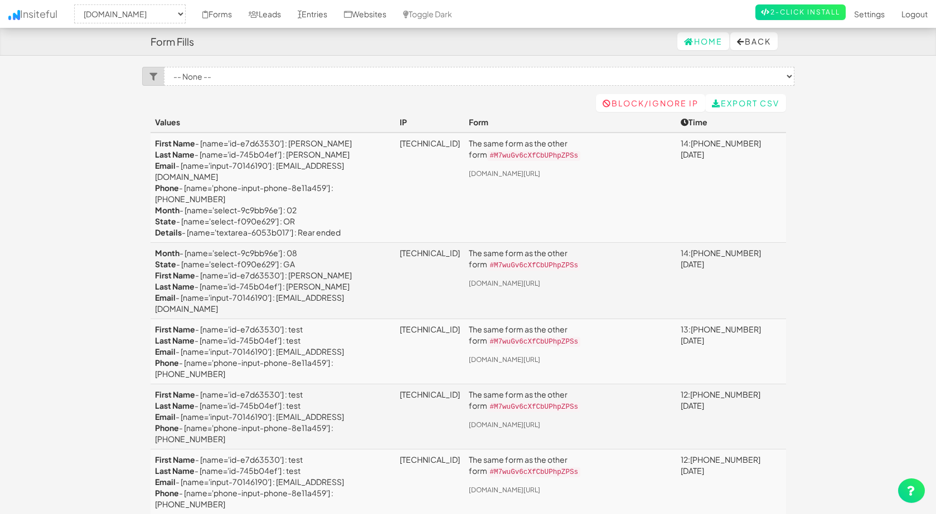
select select "2411"
click at [101, 139] on body "Form Fills Home Back Toggle navigation Insiteful -- None -- [DOMAIN_NAME] [DOMA…" at bounding box center [468, 295] width 936 height 590
click at [82, 140] on body "Form Fills Home Back Toggle navigation Insiteful -- None -- [DOMAIN_NAME] [DOMA…" at bounding box center [468, 295] width 936 height 590
